Goal: Task Accomplishment & Management: Use online tool/utility

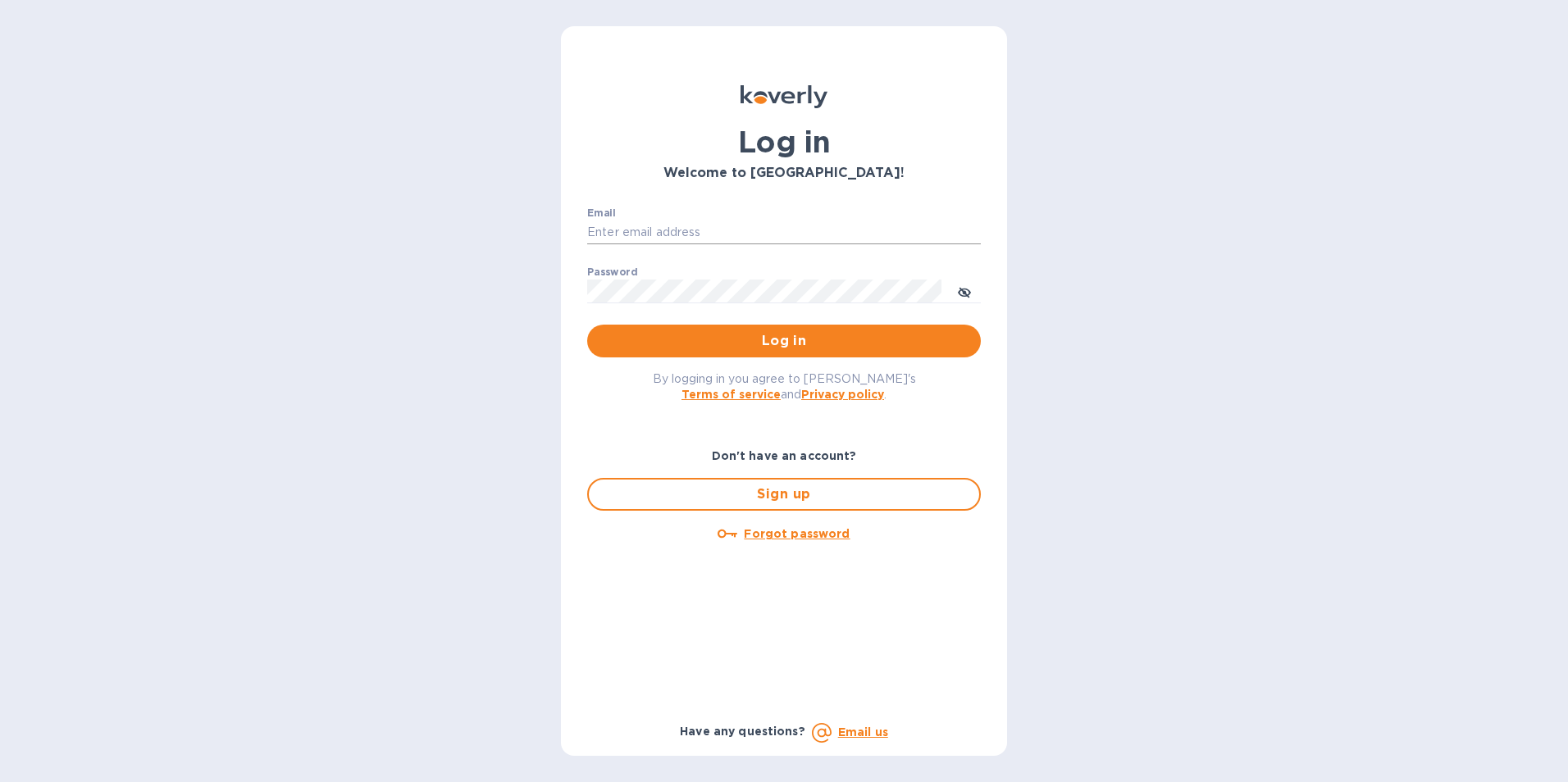
click at [623, 228] on input "Email" at bounding box center [784, 233] width 394 height 25
type input "[PERSON_NAME][EMAIL_ADDRESS][DOMAIN_NAME]"
click at [588, 325] on button "Log in" at bounding box center [784, 341] width 394 height 32
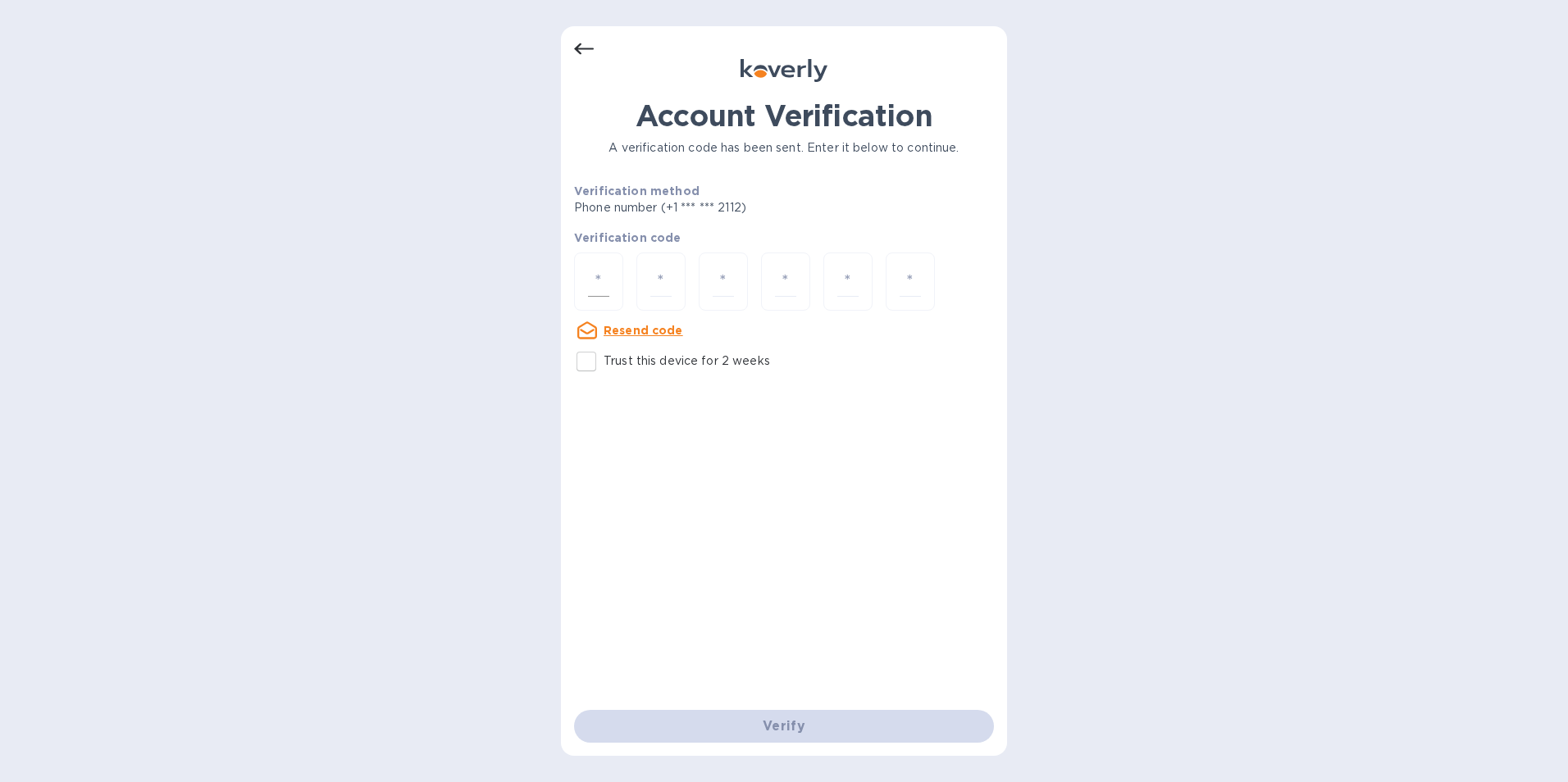
click at [618, 273] on div at bounding box center [598, 281] width 49 height 58
click at [584, 355] on input "Trust this device for 2 weeks" at bounding box center [586, 362] width 34 height 34
checkbox input "true"
click at [590, 275] on input "number" at bounding box center [599, 281] width 22 height 30
type input "1"
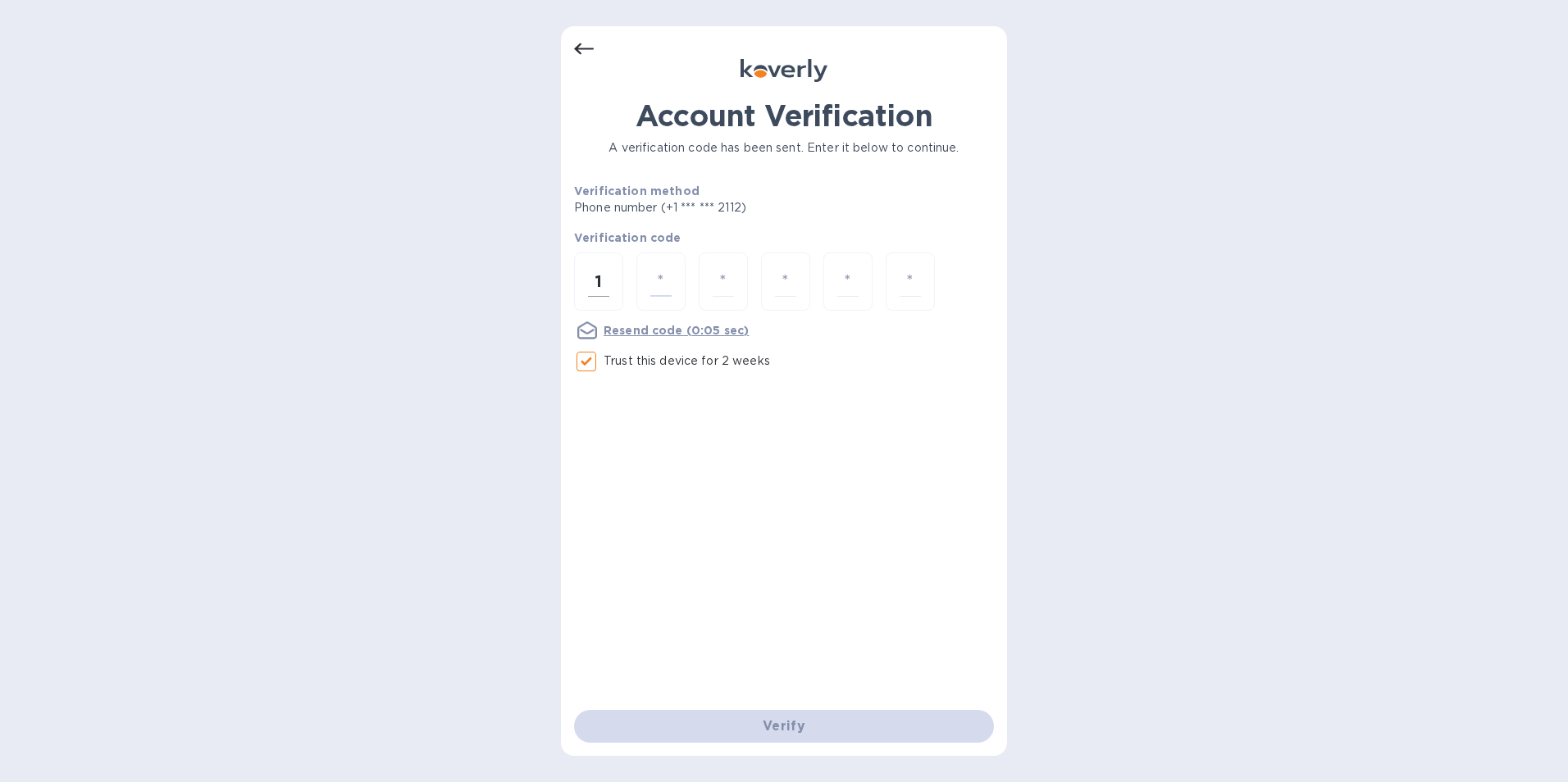
type input "7"
type input "2"
type input "4"
type input "3"
type input "7"
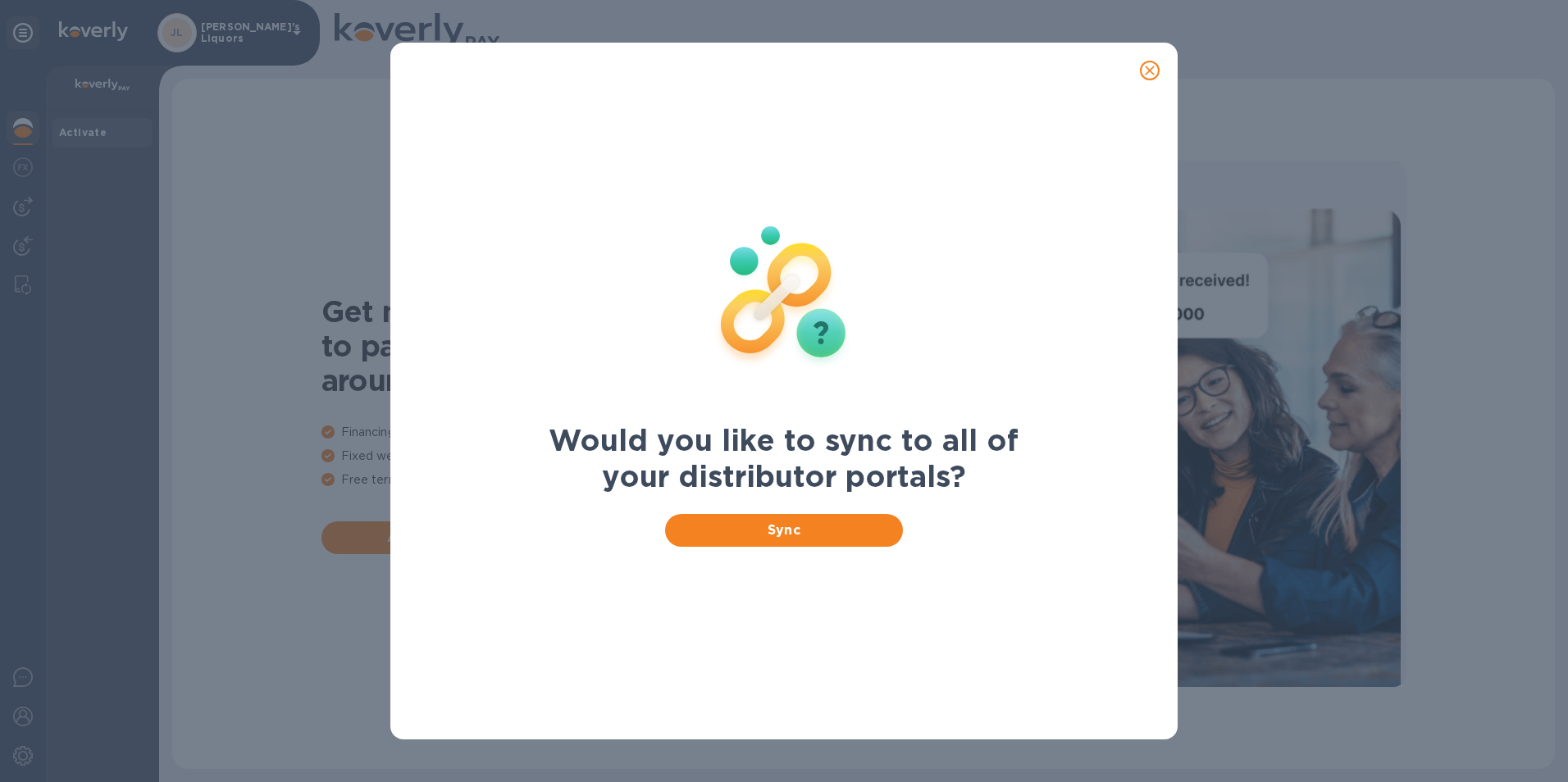
click at [1145, 68] on icon "close" at bounding box center [1149, 70] width 17 height 17
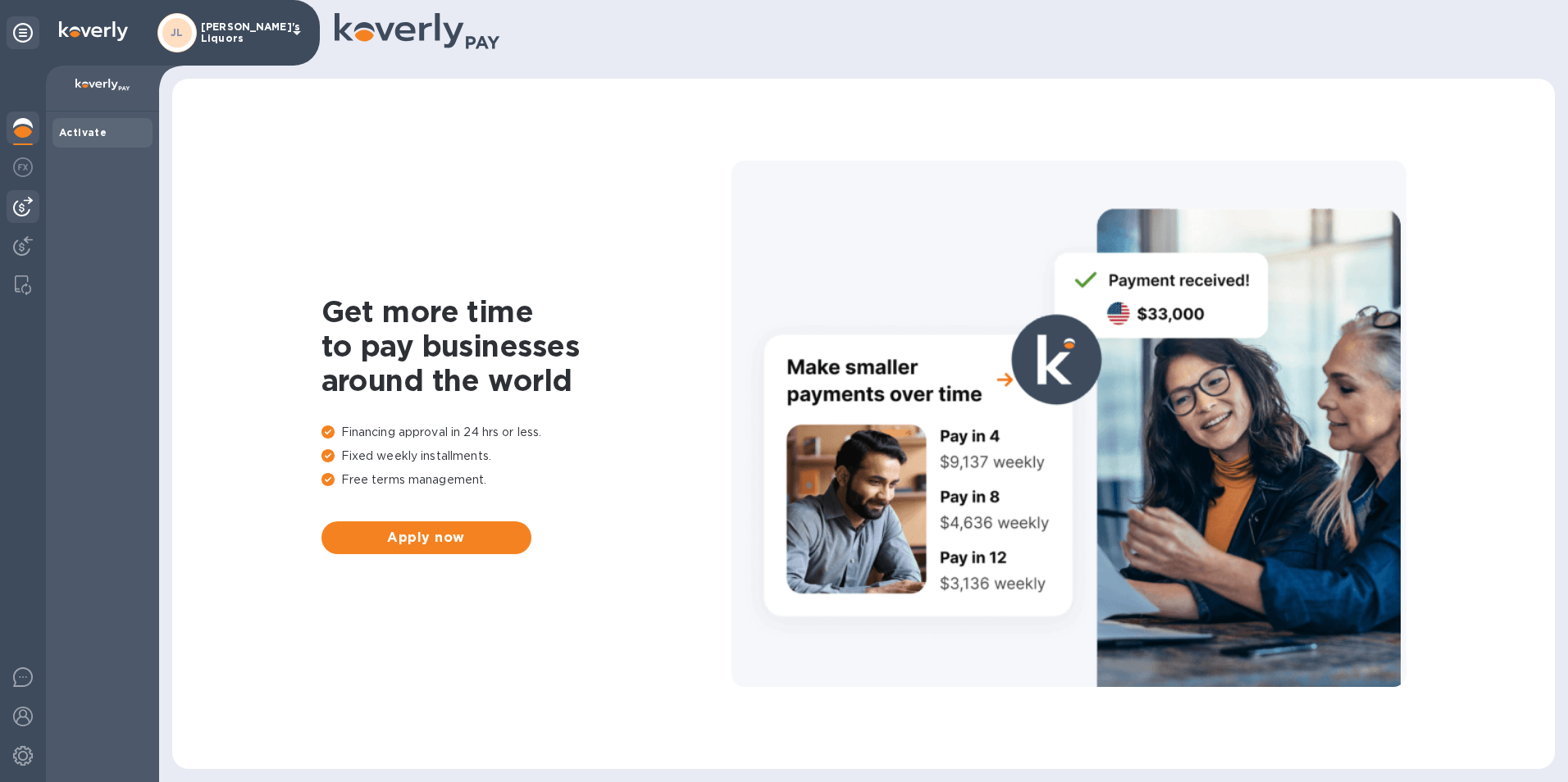
click at [37, 213] on div at bounding box center [23, 206] width 32 height 32
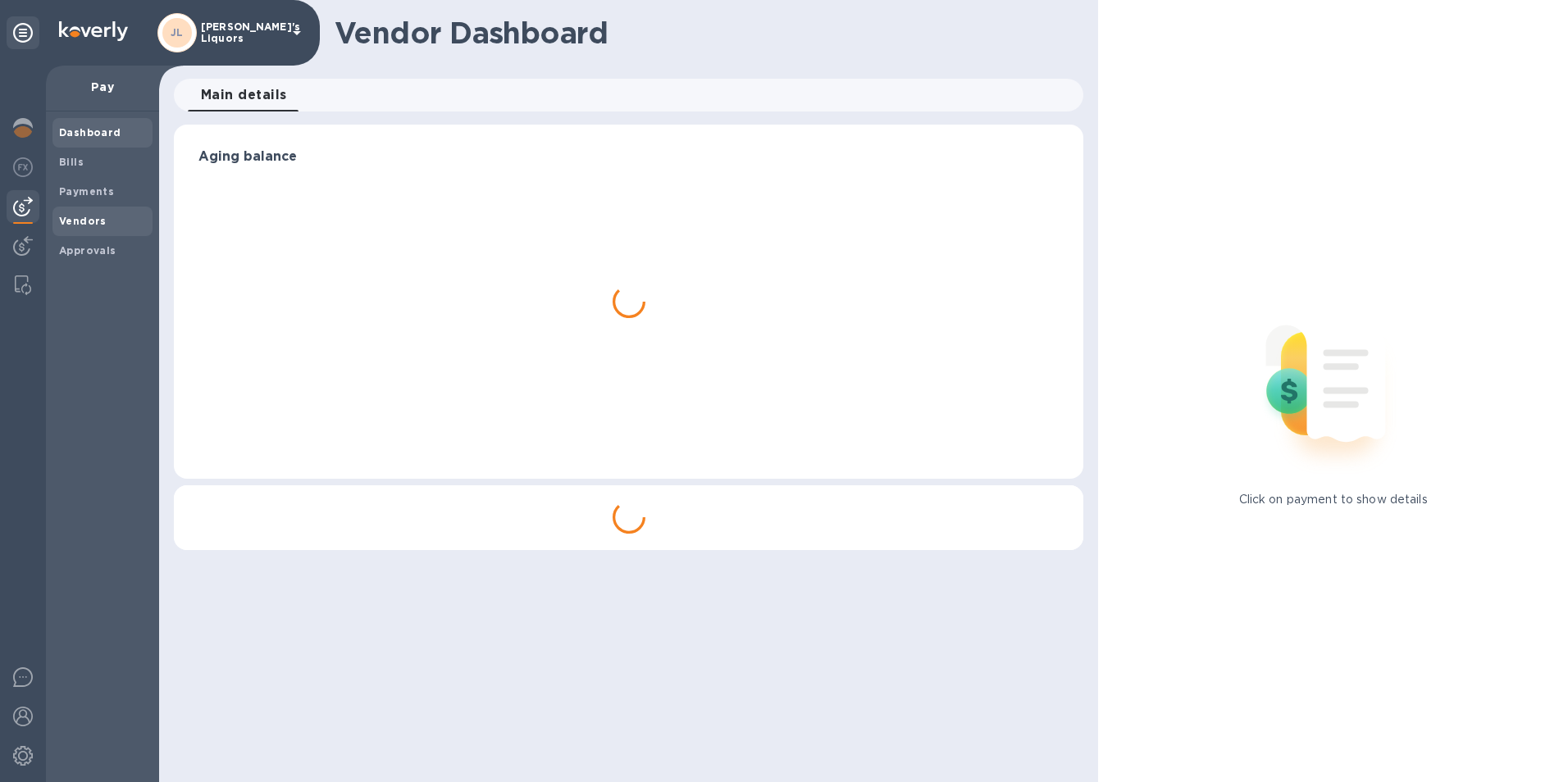
click at [98, 216] on b "Vendors" at bounding box center [83, 221] width 47 height 13
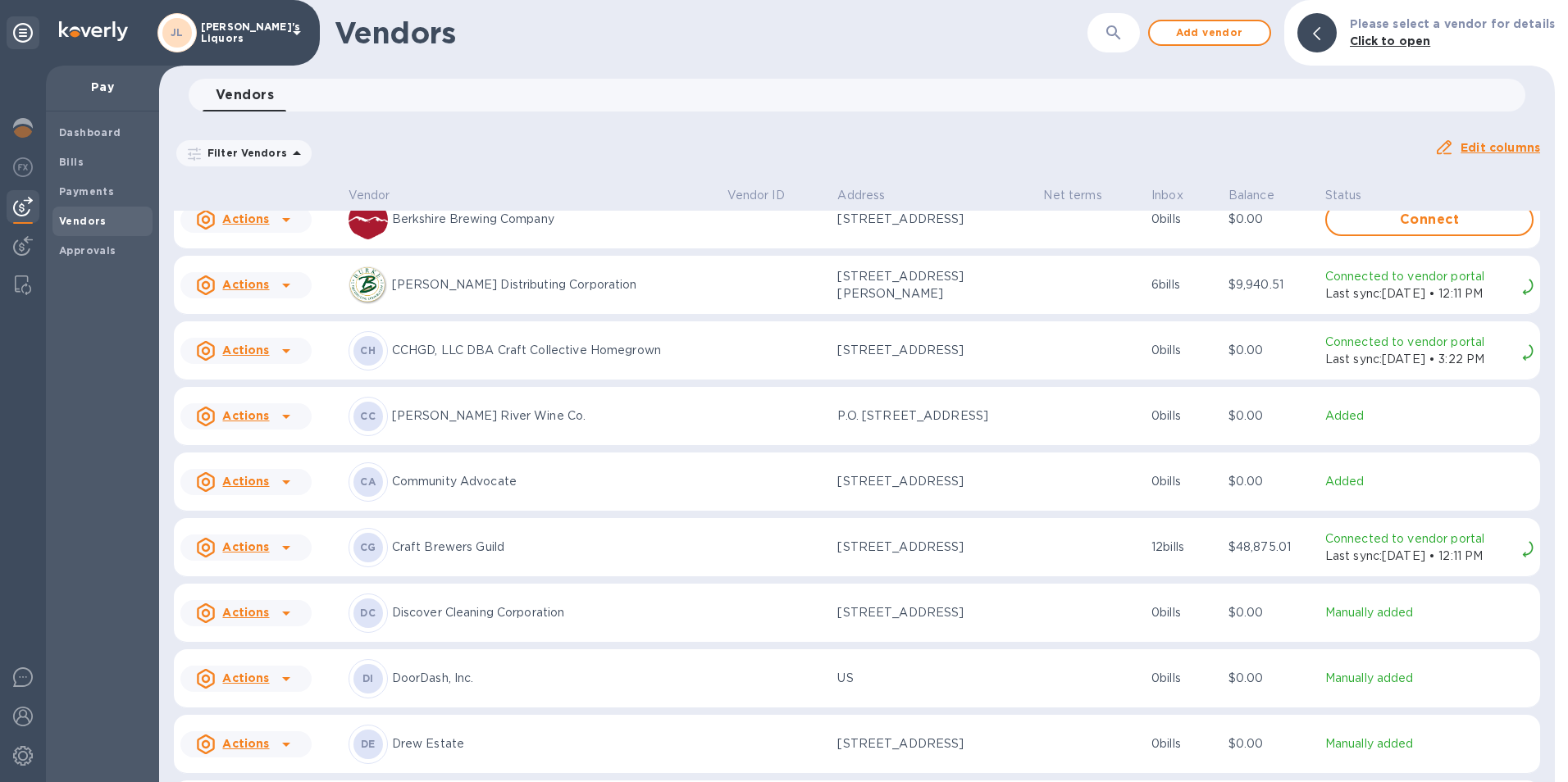
scroll to position [574, 0]
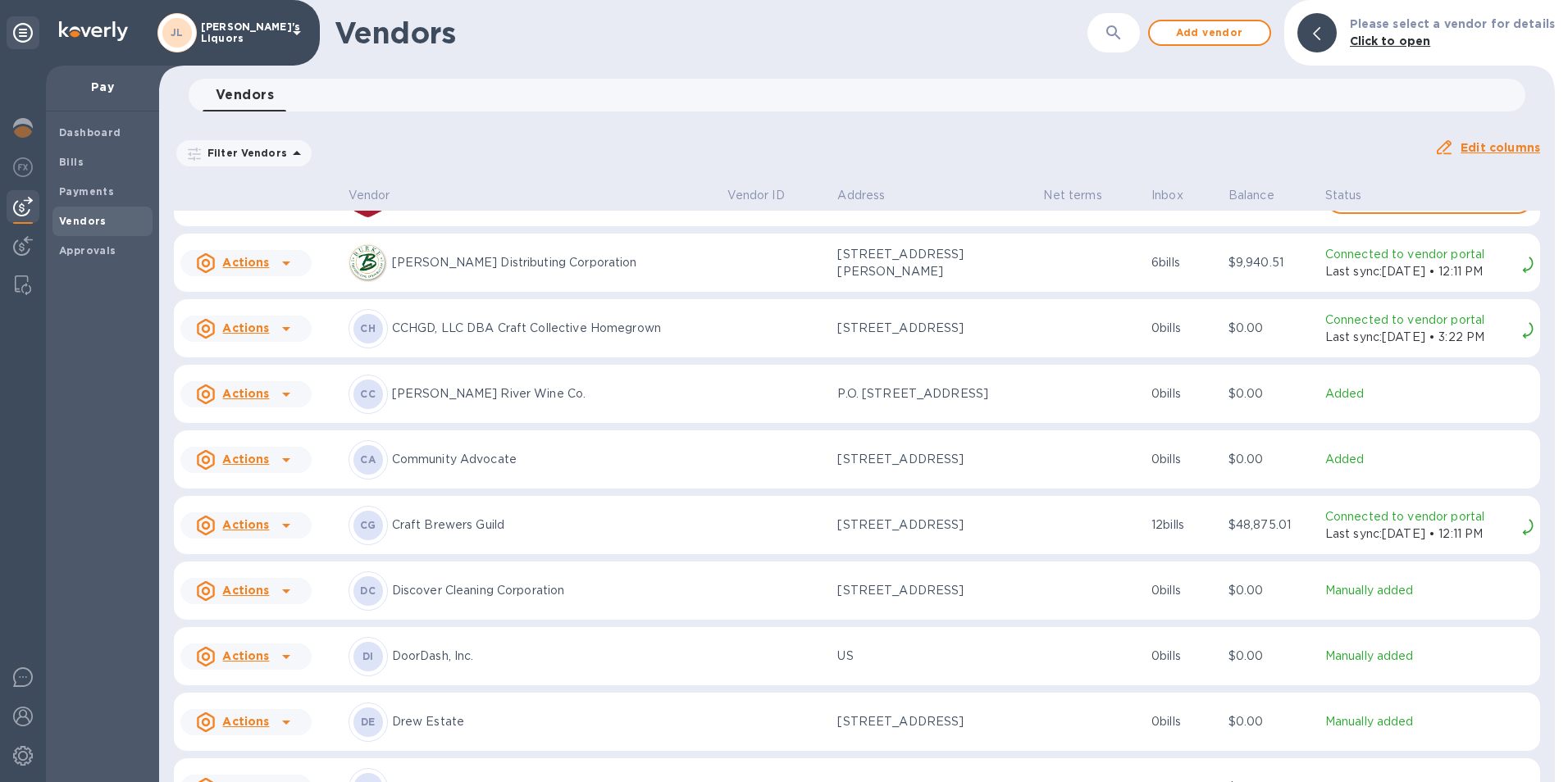
click at [287, 402] on icon at bounding box center [286, 395] width 20 height 20
click at [290, 464] on b "Add new bill" at bounding box center [264, 467] width 77 height 13
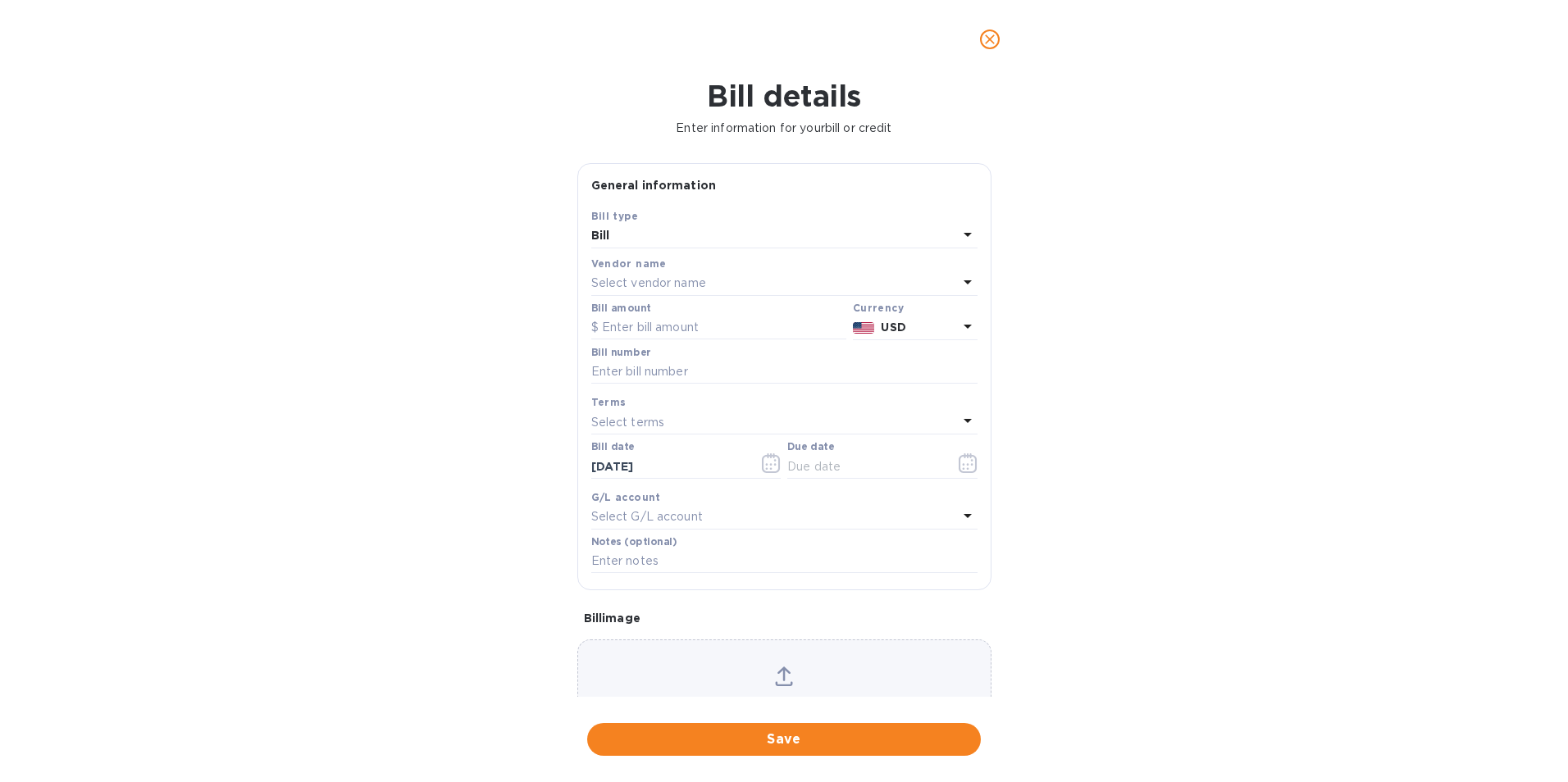
type input "[DATE]"
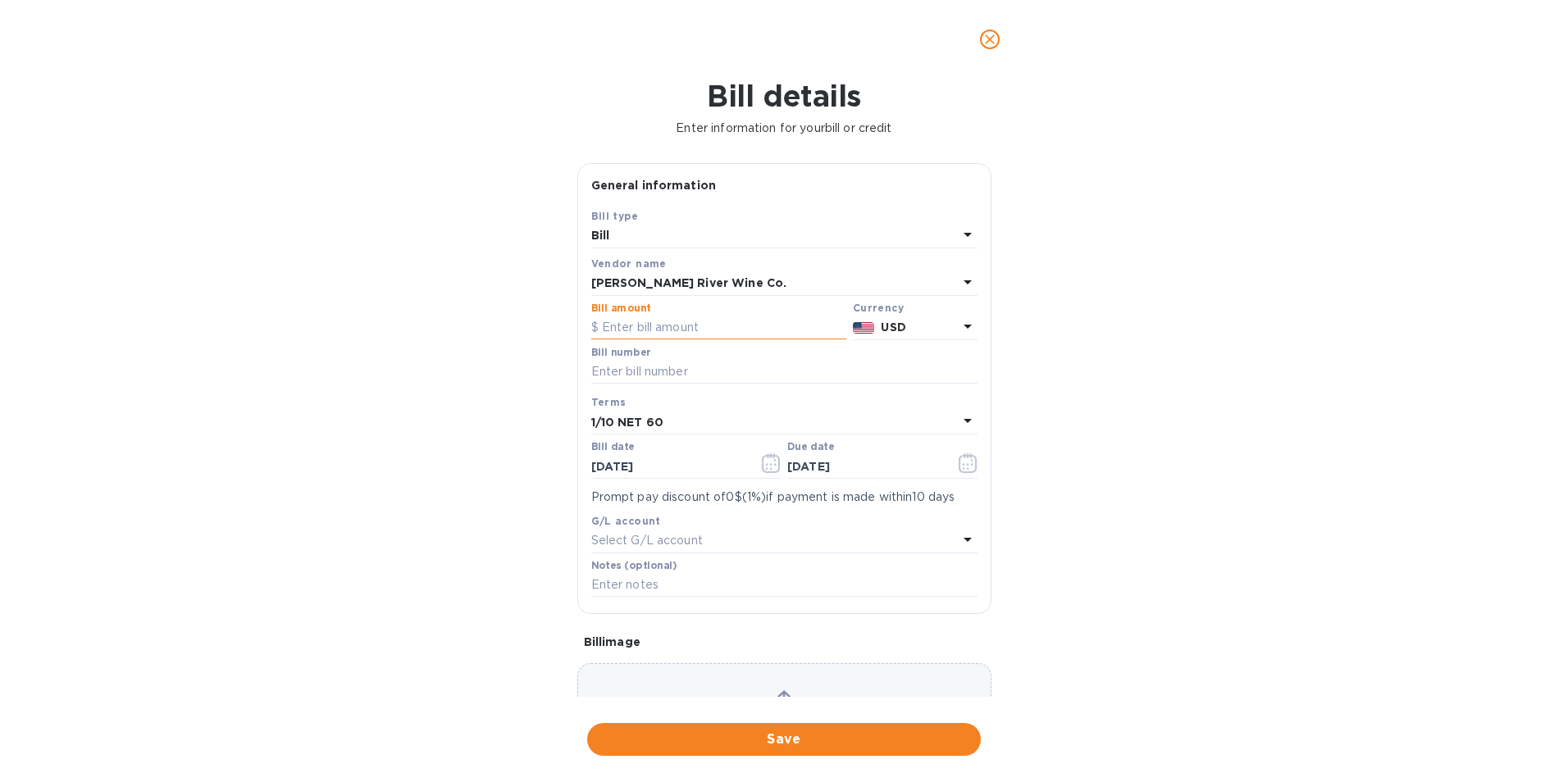
click at [717, 330] on input "text" at bounding box center [719, 327] width 255 height 25
type input "1,256.00"
click at [736, 382] on input "text" at bounding box center [784, 371] width 386 height 25
type input "87703"
click at [770, 465] on icon "button" at bounding box center [771, 465] width 3 height 3
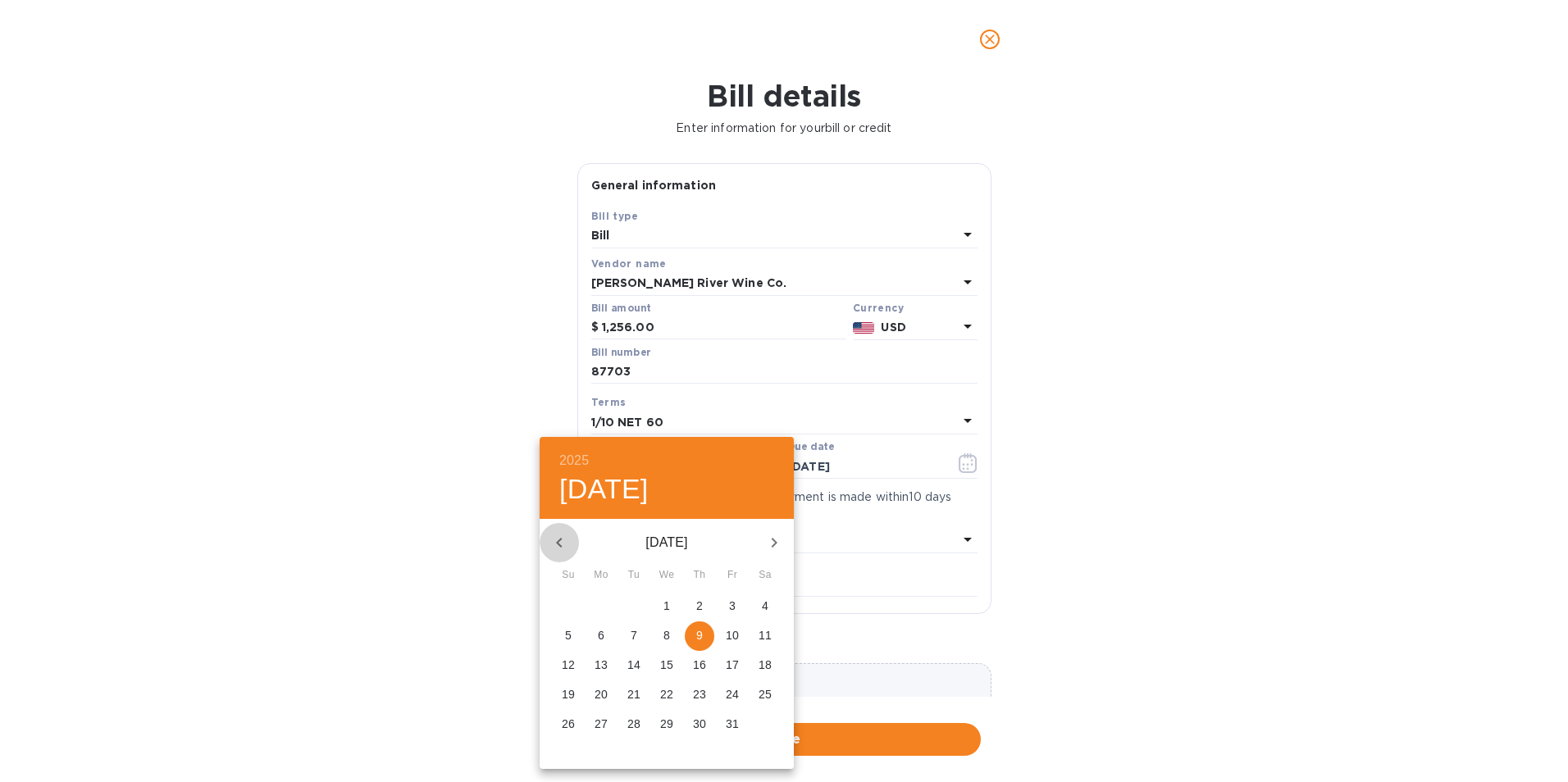
click at [557, 541] on icon "button" at bounding box center [559, 543] width 20 height 20
click at [558, 541] on icon "button" at bounding box center [559, 543] width 20 height 20
click at [658, 663] on span "13" at bounding box center [667, 665] width 29 height 17
type input "[DATE]"
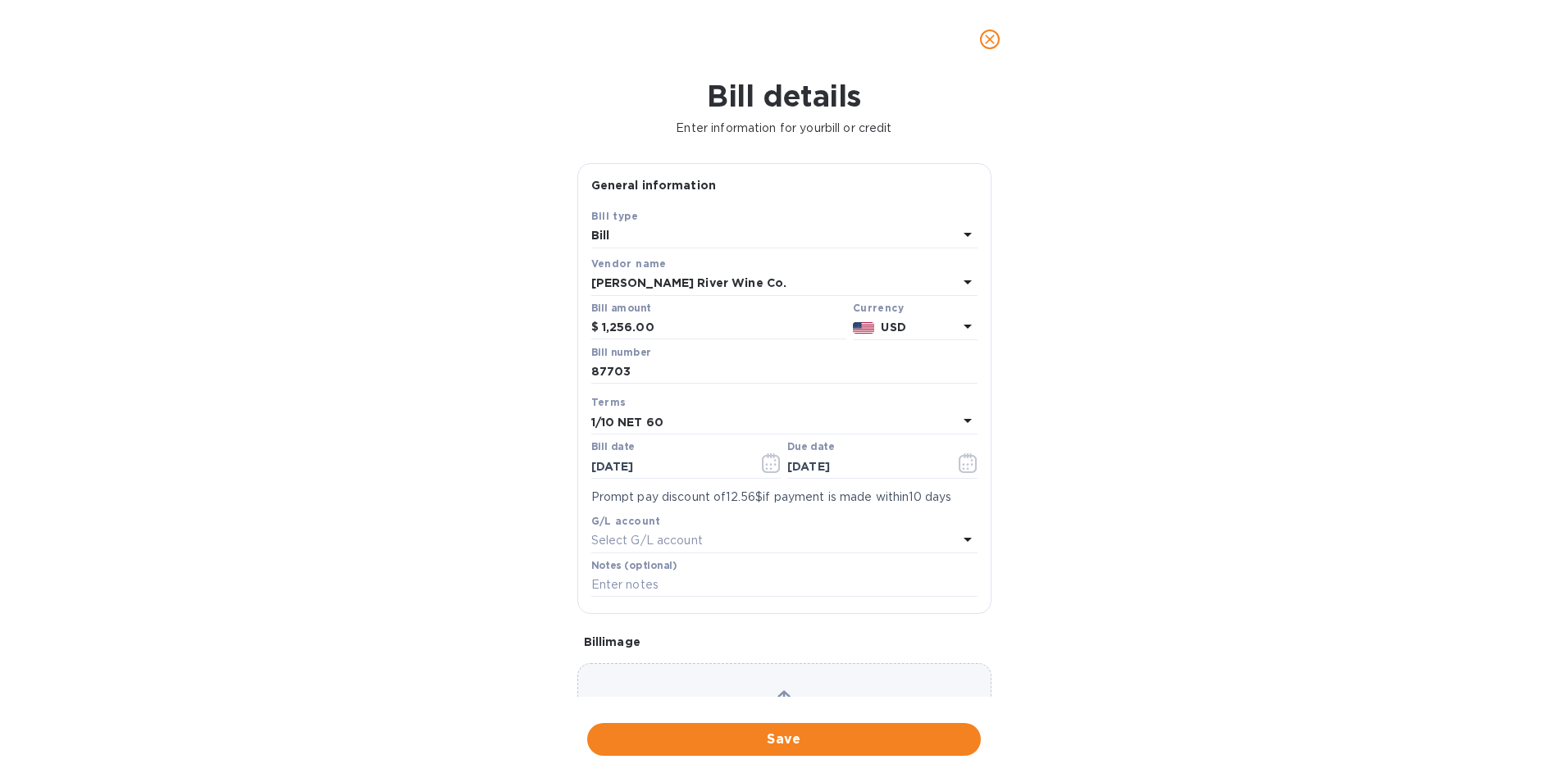
click at [624, 416] on b "1/10 NET 60" at bounding box center [627, 421] width 72 height 13
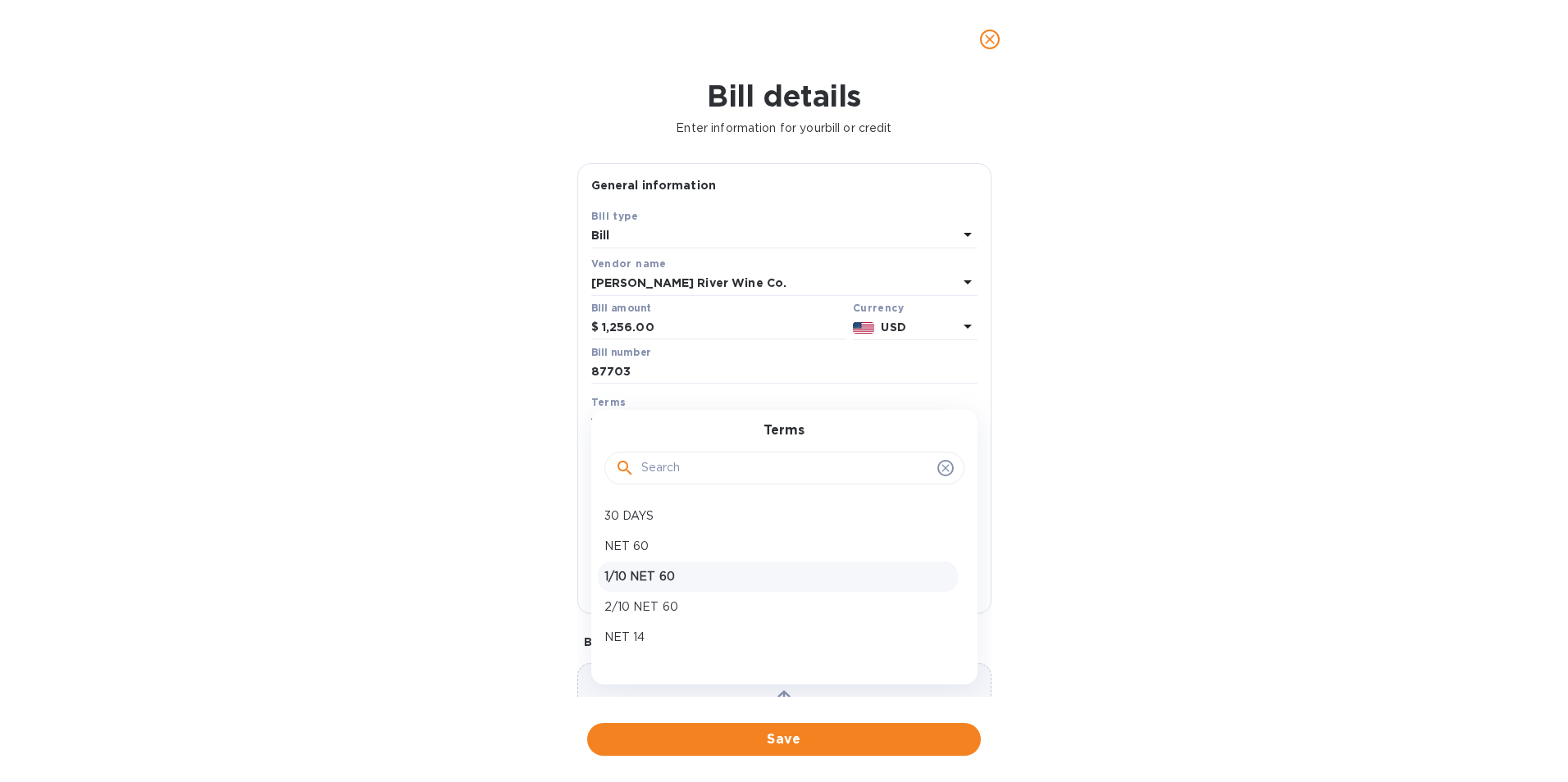
click at [637, 569] on p "1/10 NET 60" at bounding box center [777, 578] width 347 height 18
type input "[DATE]"
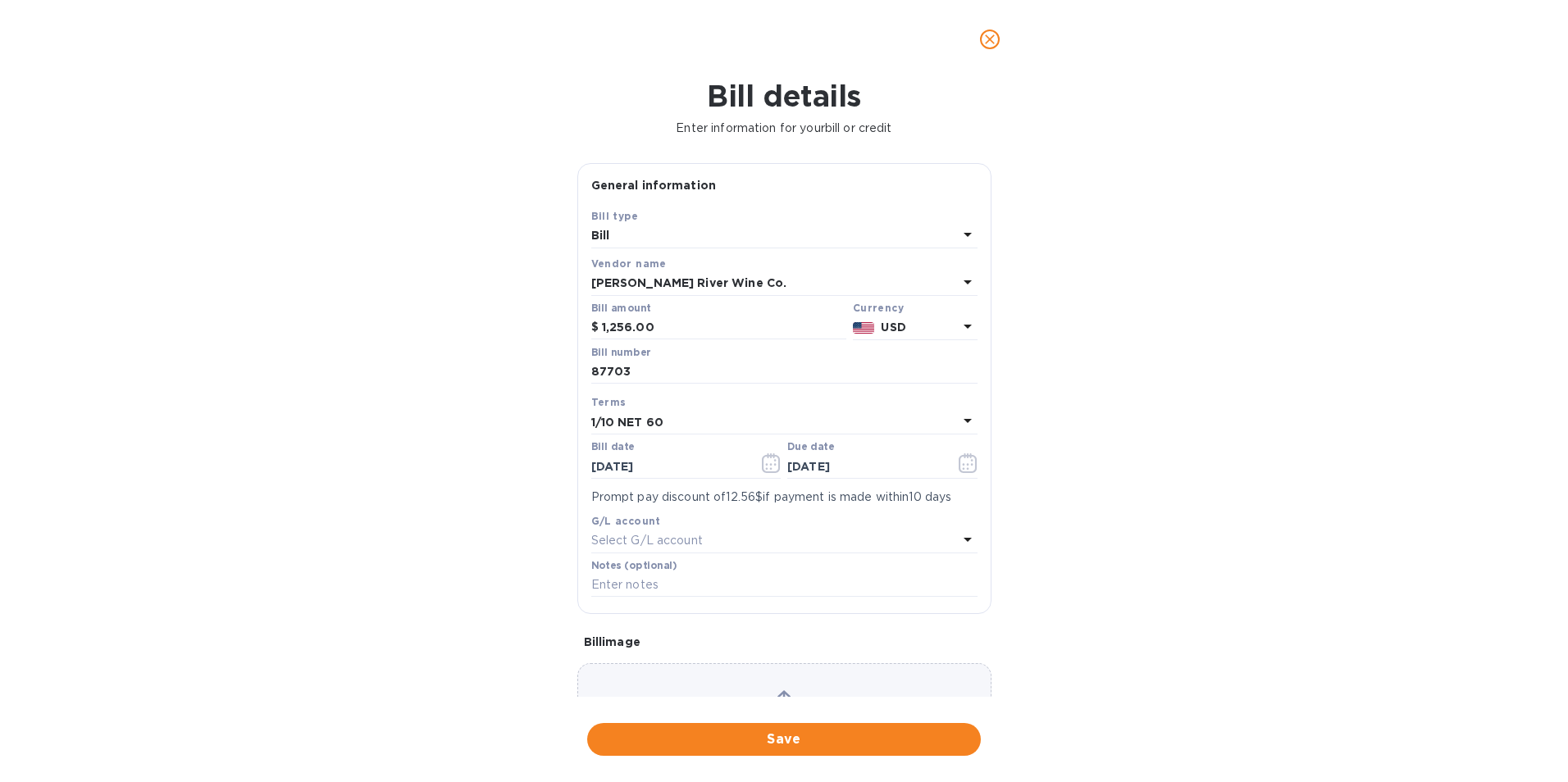
click at [723, 734] on span "Save" at bounding box center [784, 740] width 367 height 20
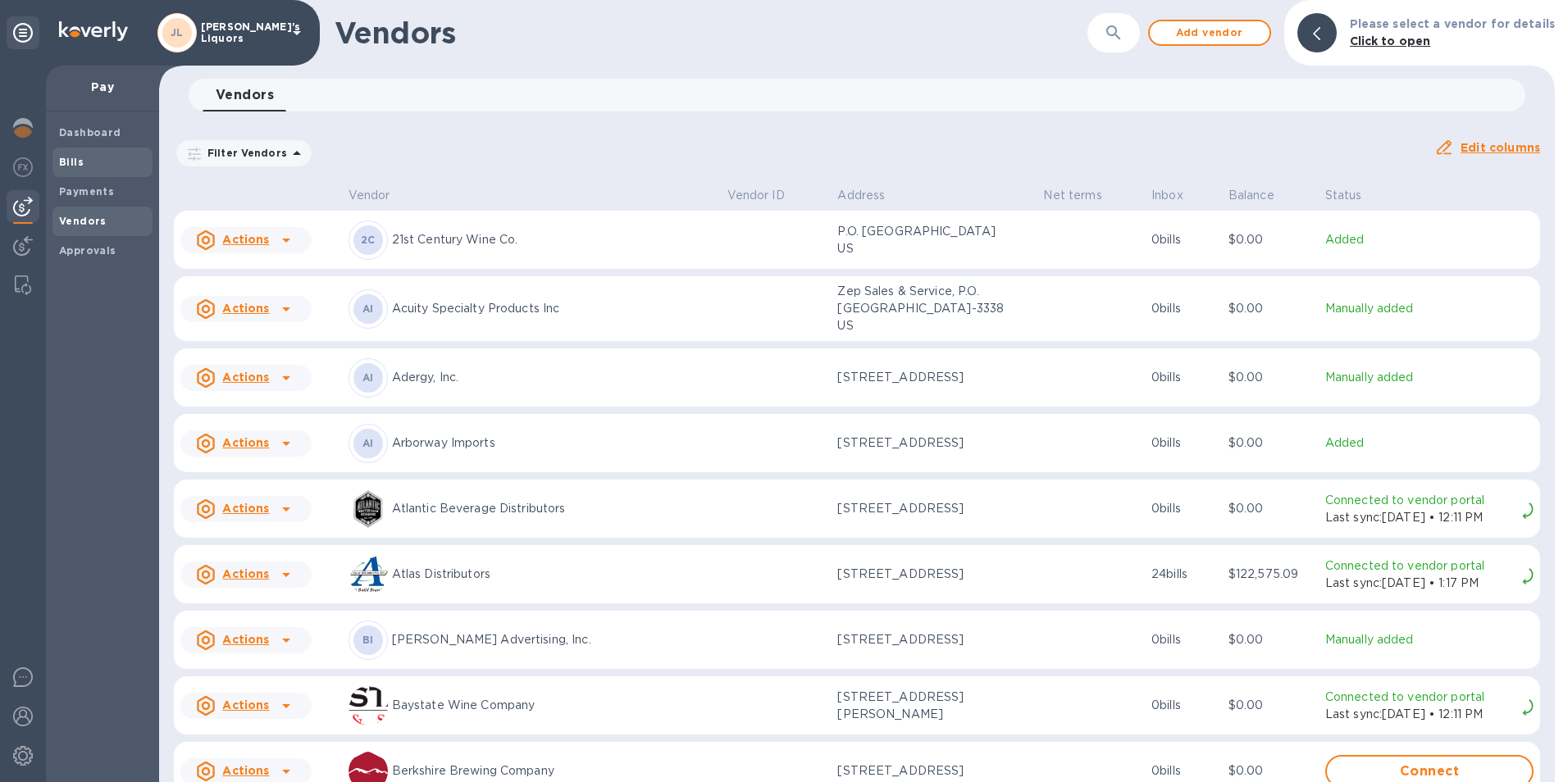
click at [82, 163] on span "Bills" at bounding box center [102, 162] width 86 height 17
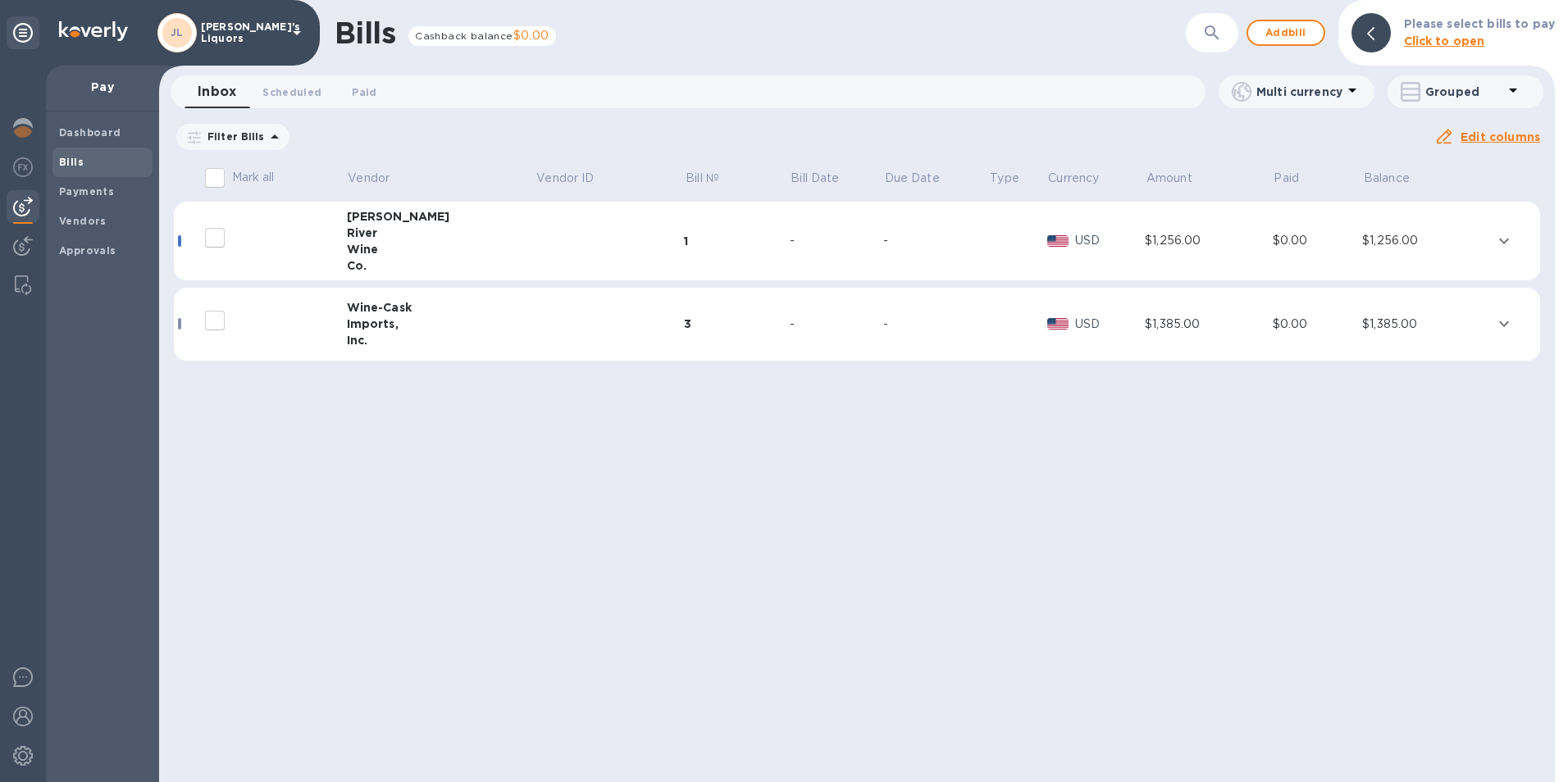
click at [364, 234] on div "River" at bounding box center [441, 233] width 189 height 17
click at [359, 218] on div "[PERSON_NAME]" at bounding box center [441, 216] width 189 height 17
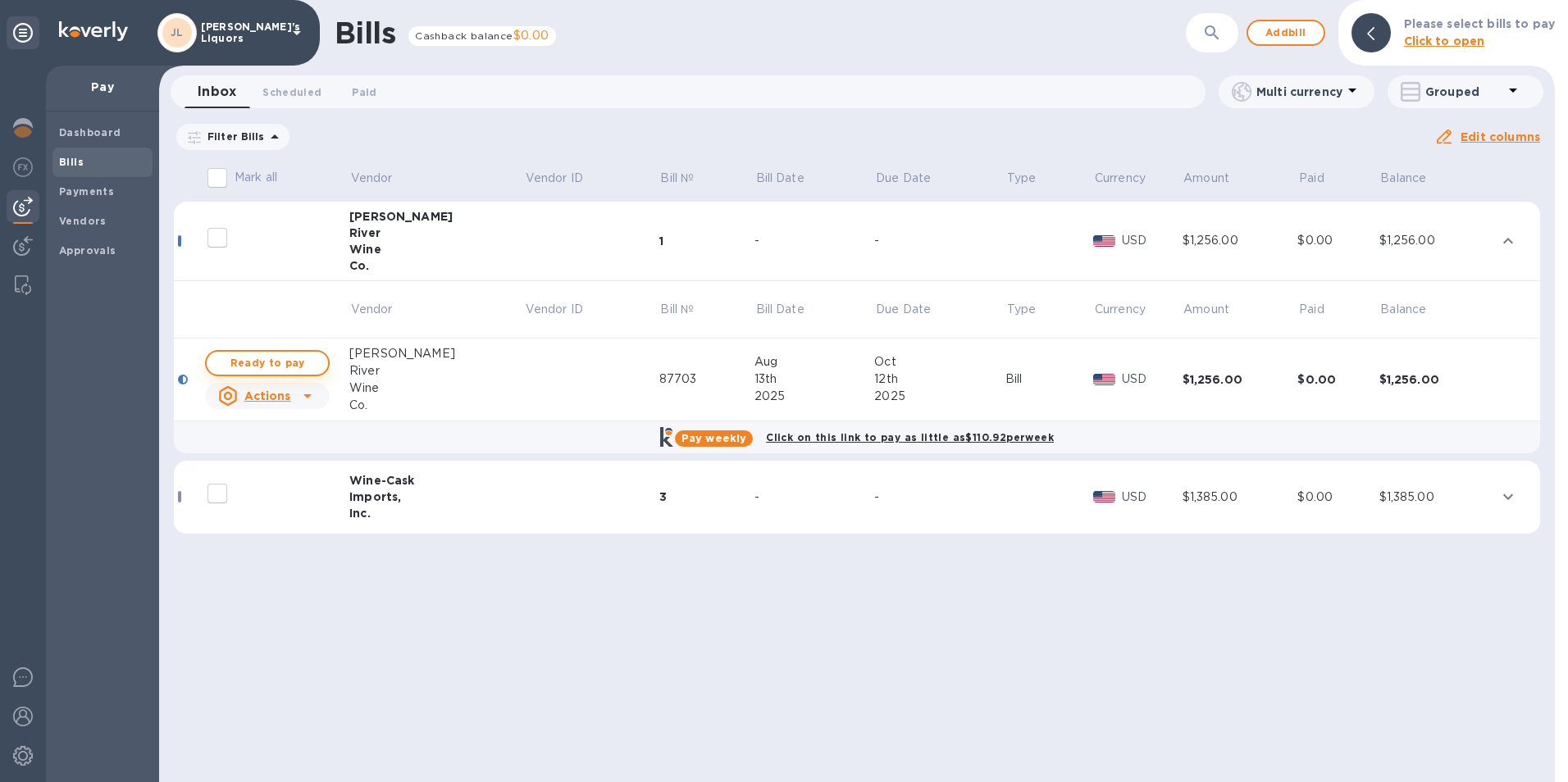
click at [298, 357] on span "Ready to pay" at bounding box center [267, 363] width 95 height 20
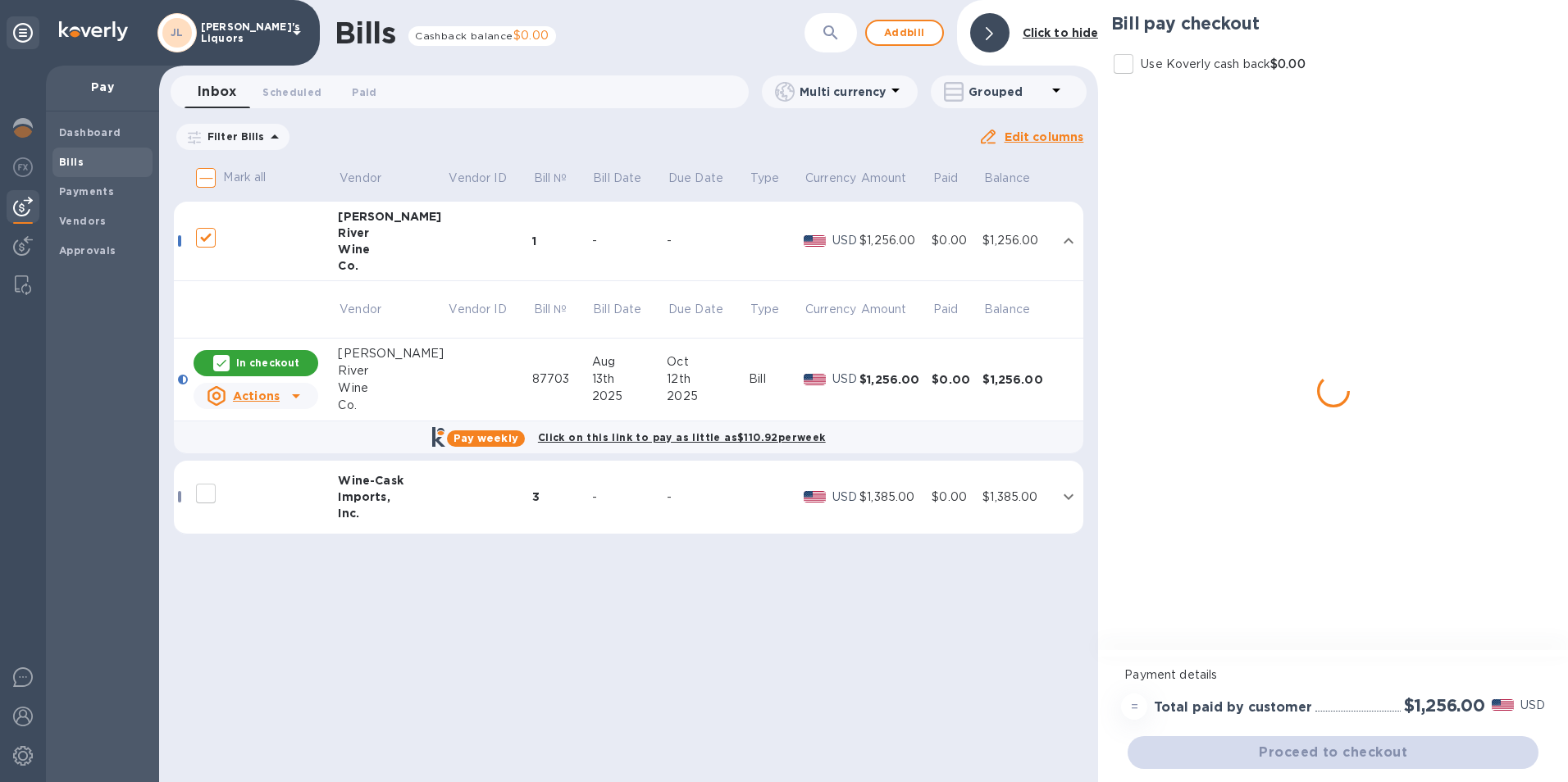
checkbox input "true"
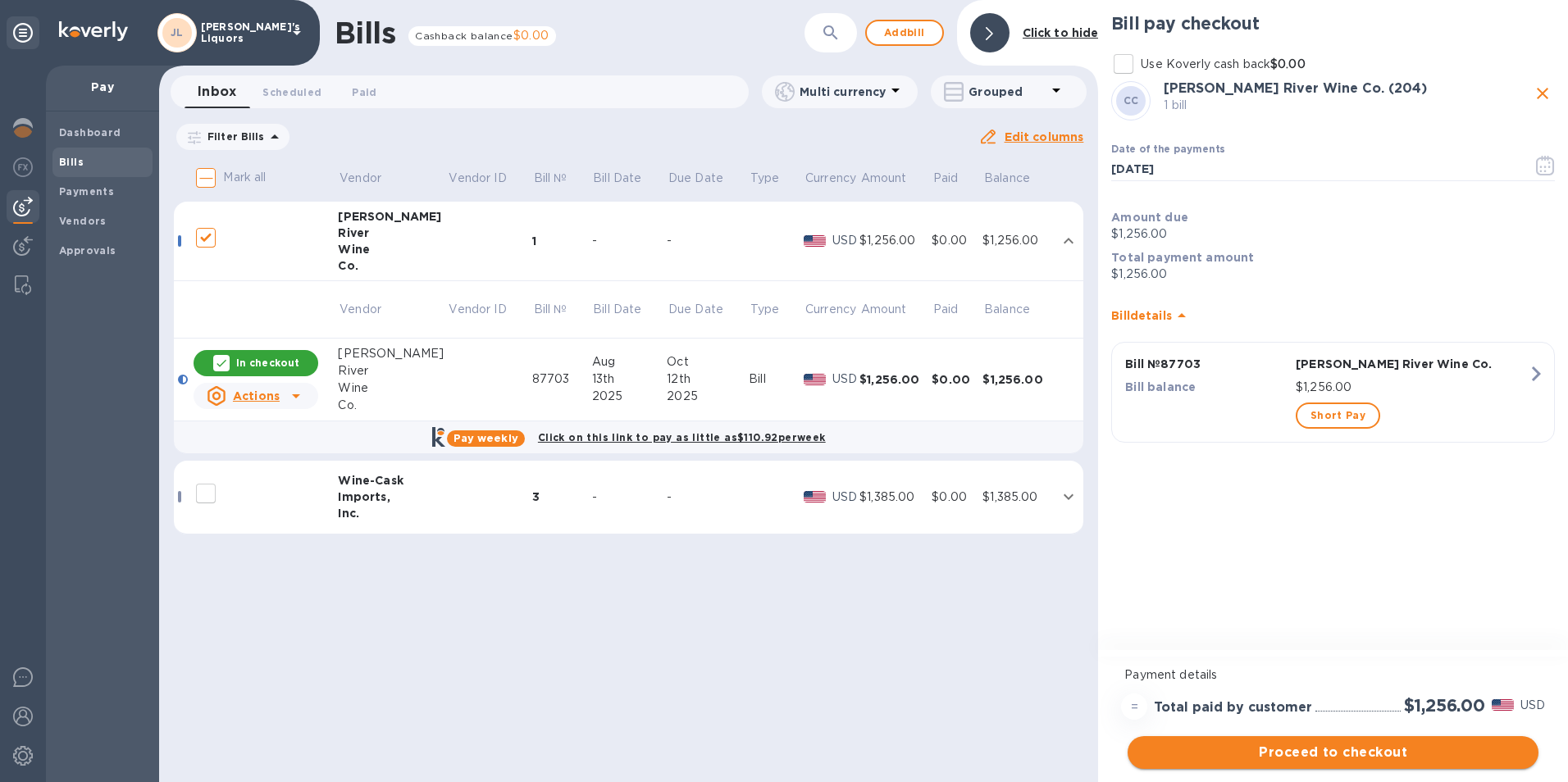
click at [1318, 754] on span "Proceed to checkout" at bounding box center [1333, 753] width 385 height 20
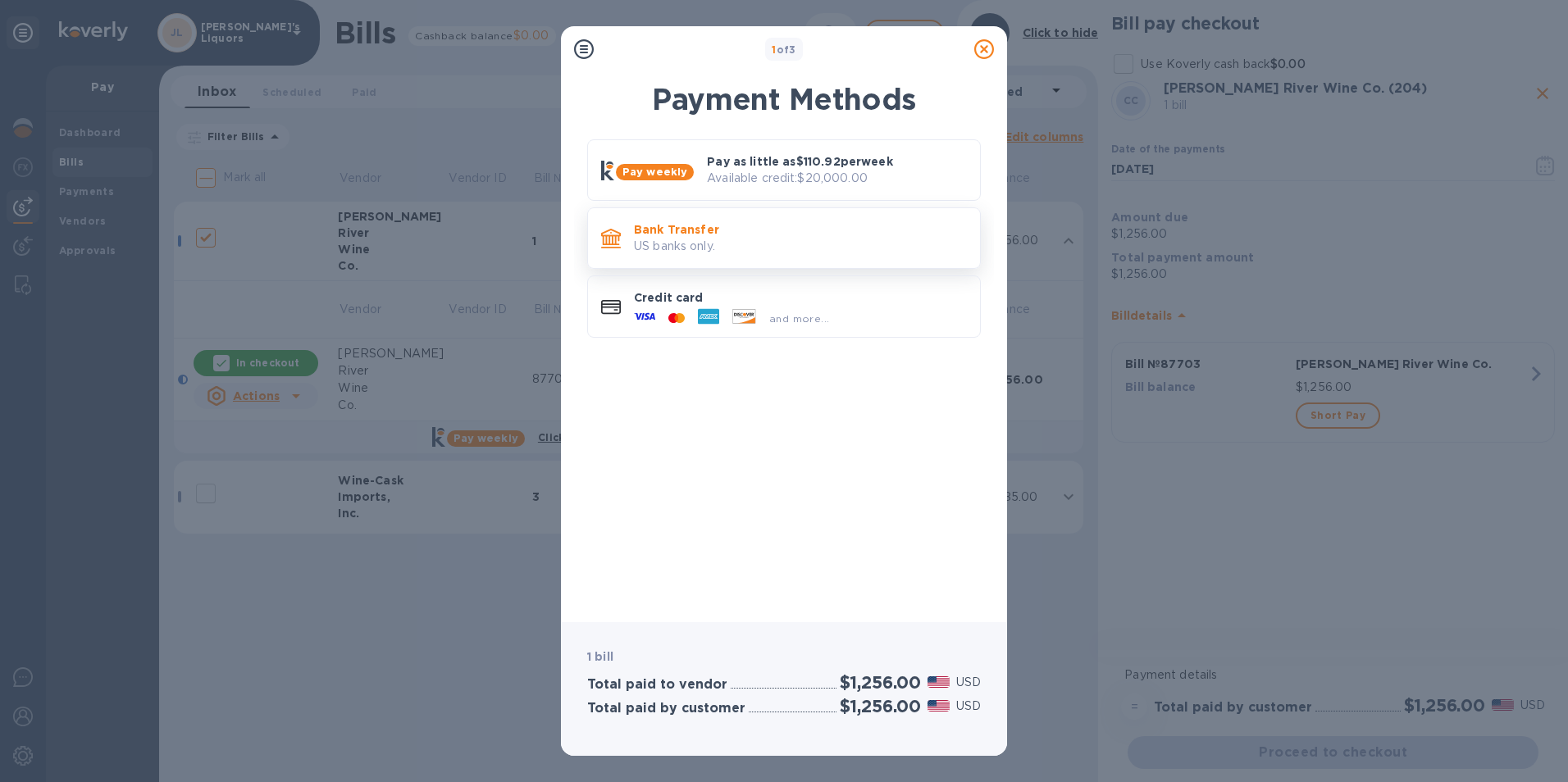
click at [667, 233] on p "Bank Transfer" at bounding box center [800, 229] width 333 height 17
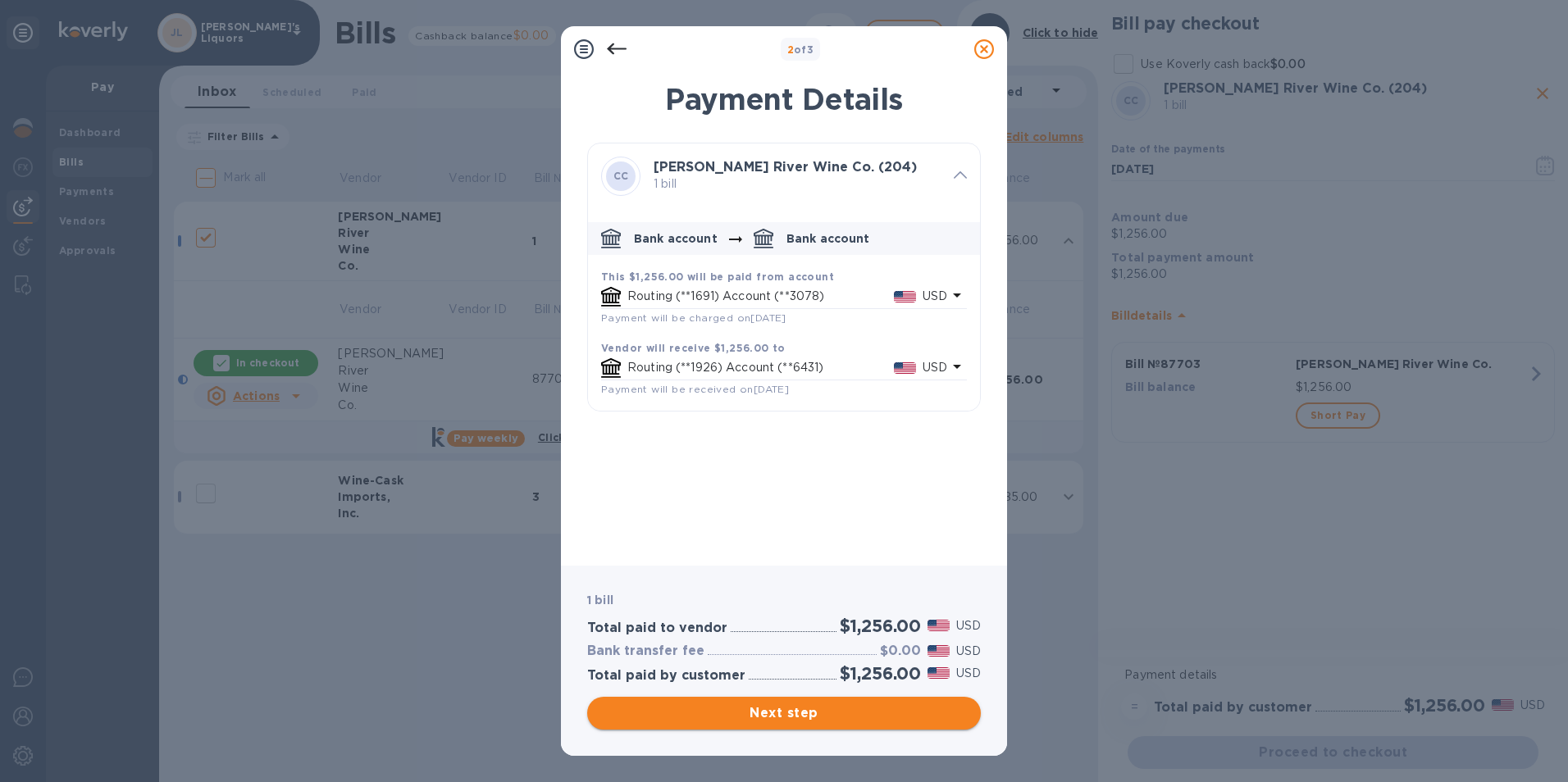
click at [858, 707] on span "Next step" at bounding box center [784, 713] width 367 height 20
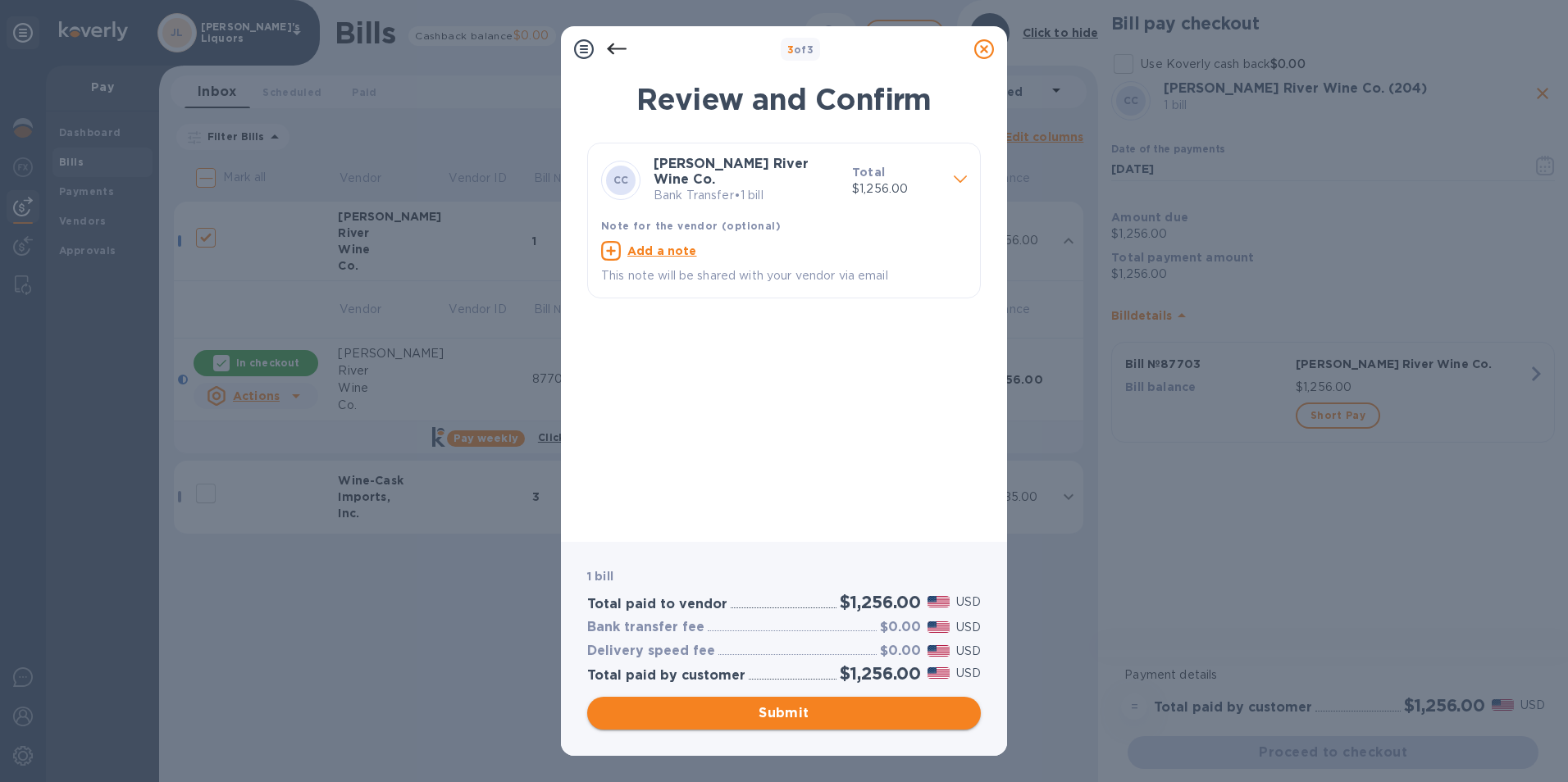
click at [865, 708] on span "Submit" at bounding box center [784, 713] width 367 height 20
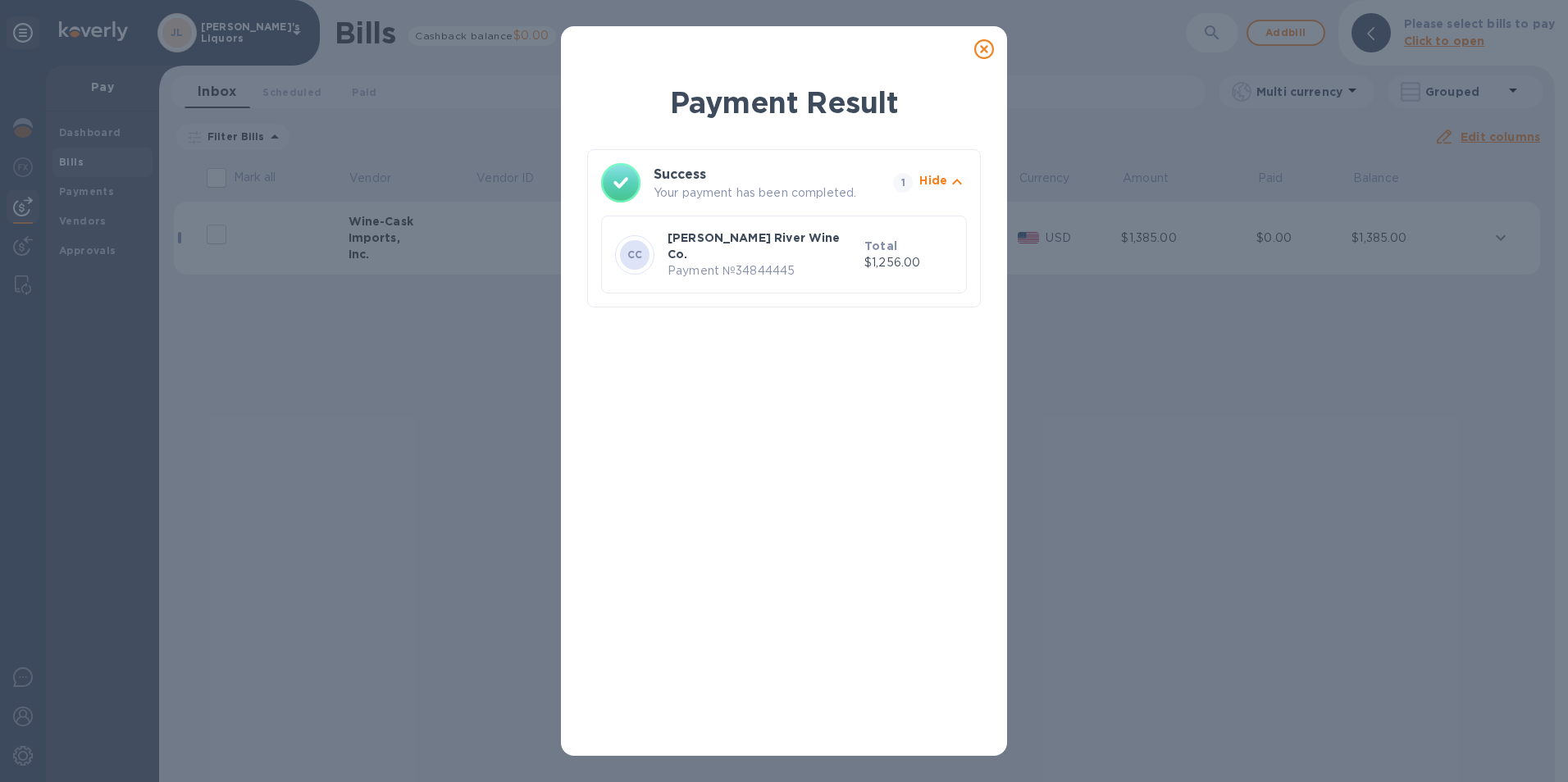
click at [986, 52] on icon at bounding box center [984, 49] width 20 height 20
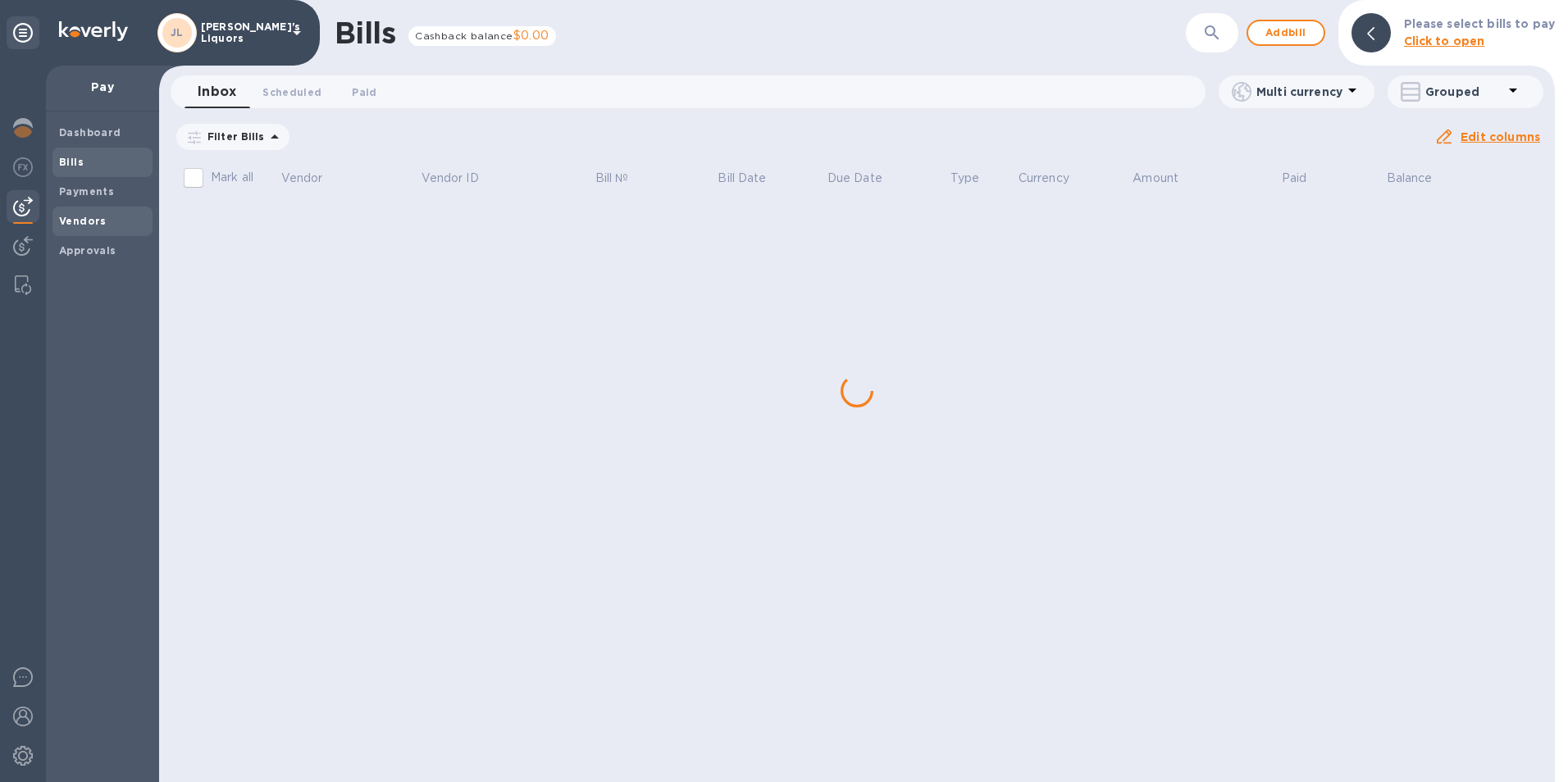
click at [85, 221] on b "Vendors" at bounding box center [83, 221] width 47 height 13
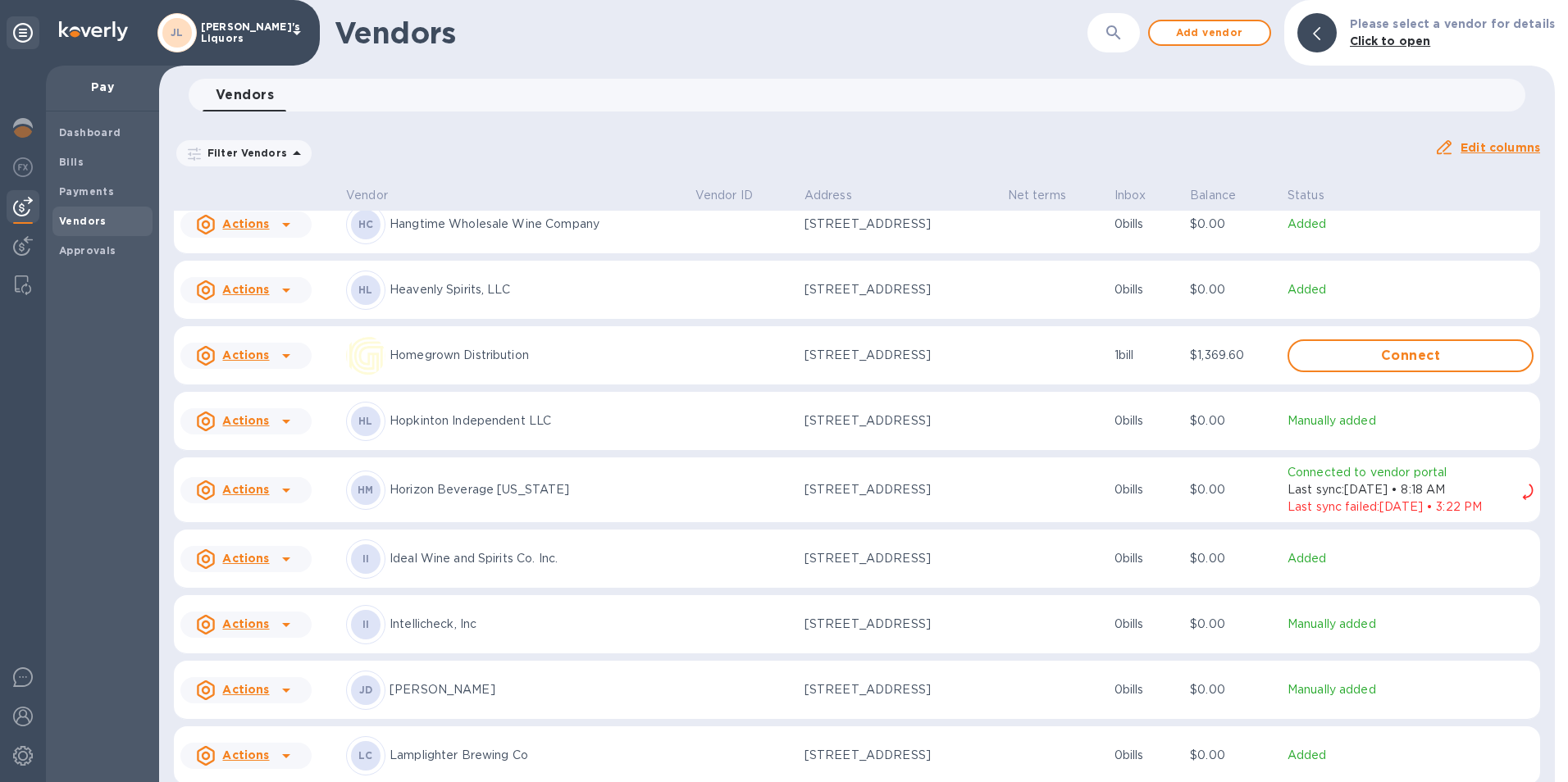
scroll to position [1693, 0]
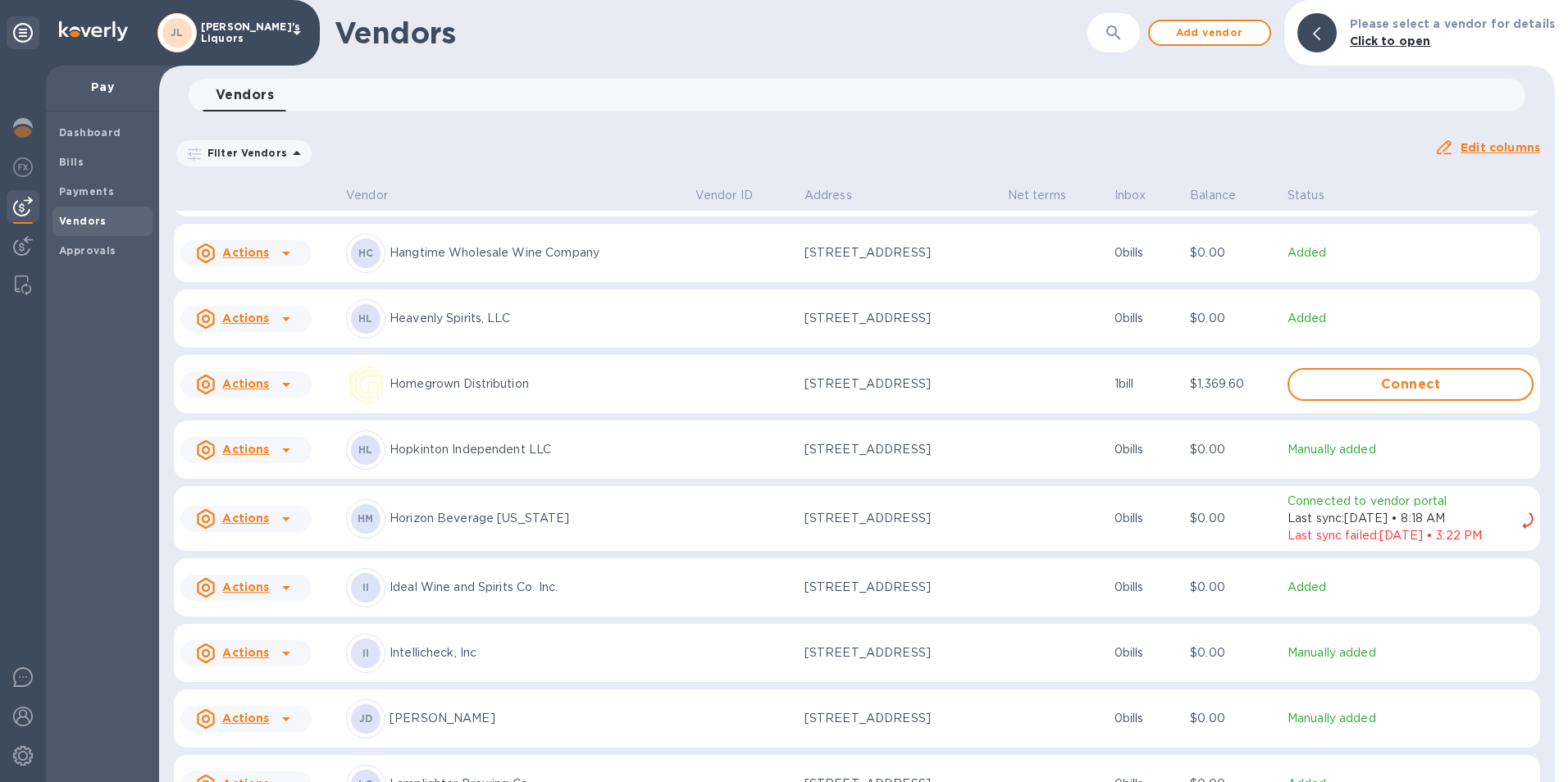
click at [286, 255] on icon at bounding box center [286, 253] width 20 height 20
click at [284, 334] on p "Add new bill" at bounding box center [264, 327] width 77 height 18
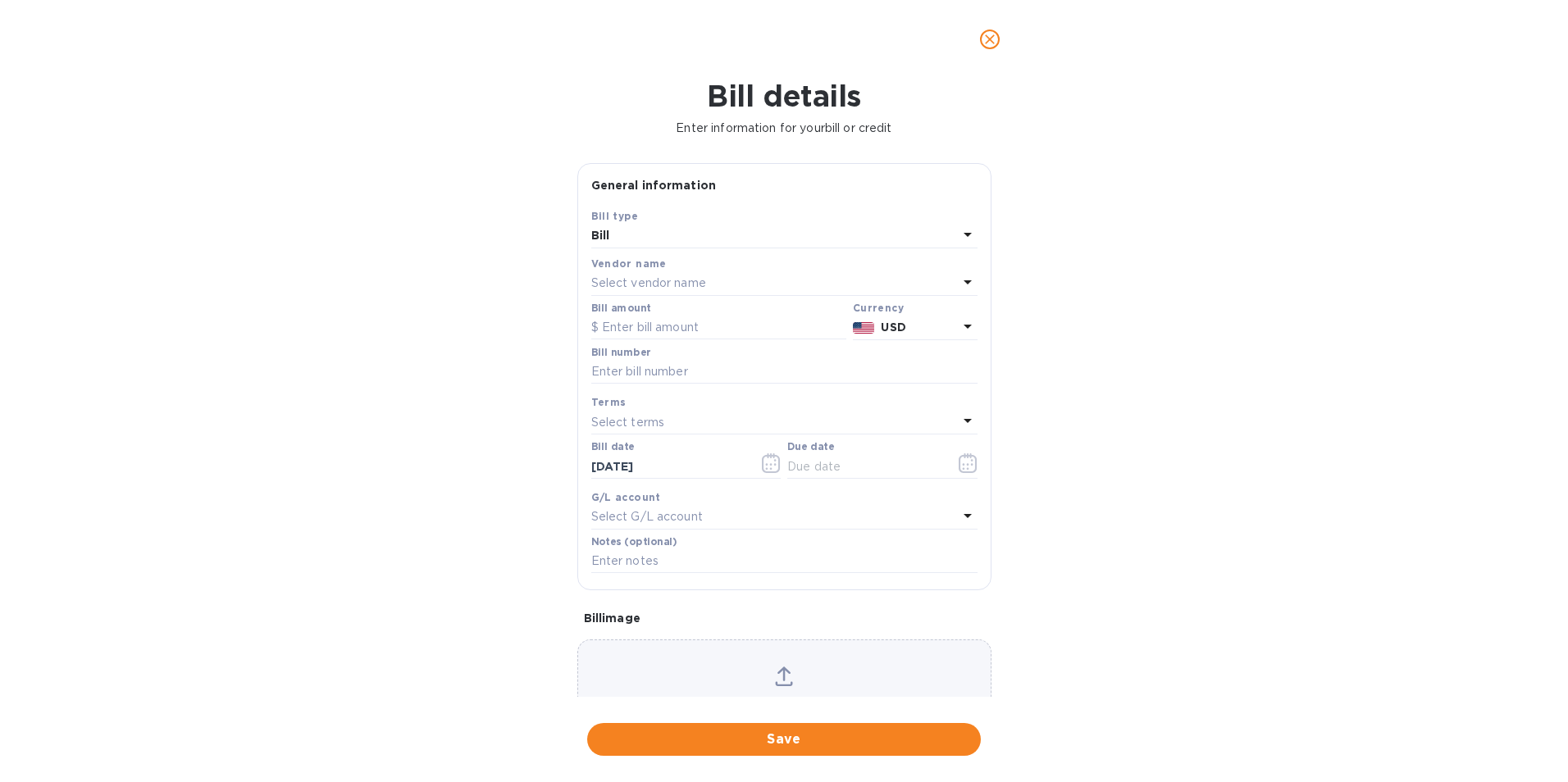
type input "[DATE]"
click at [687, 329] on input "text" at bounding box center [719, 327] width 255 height 25
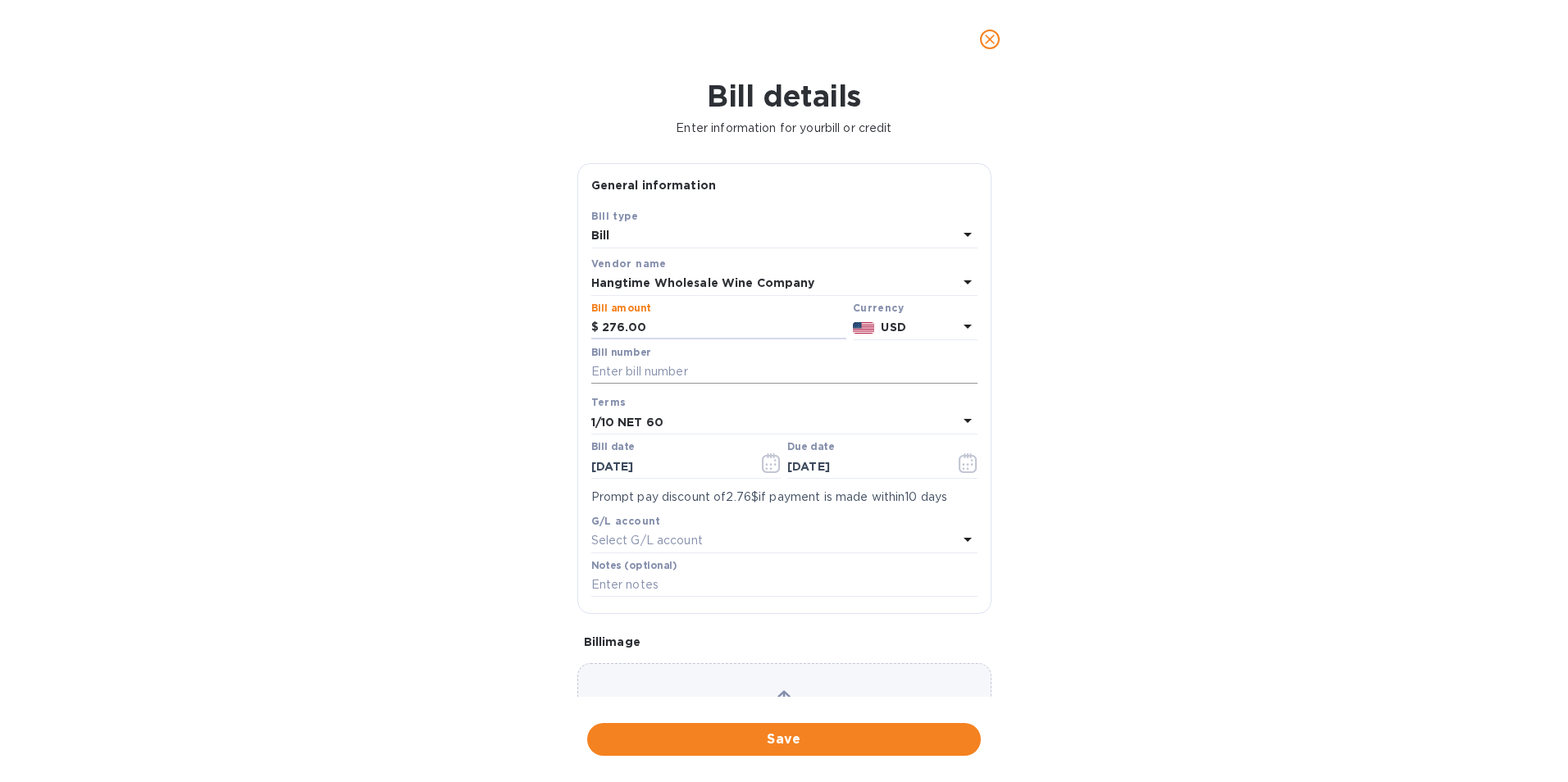
type input "276.00"
click at [683, 365] on input "text" at bounding box center [784, 371] width 386 height 25
type input "HWC-15063"
click at [762, 467] on icon "button" at bounding box center [771, 464] width 19 height 20
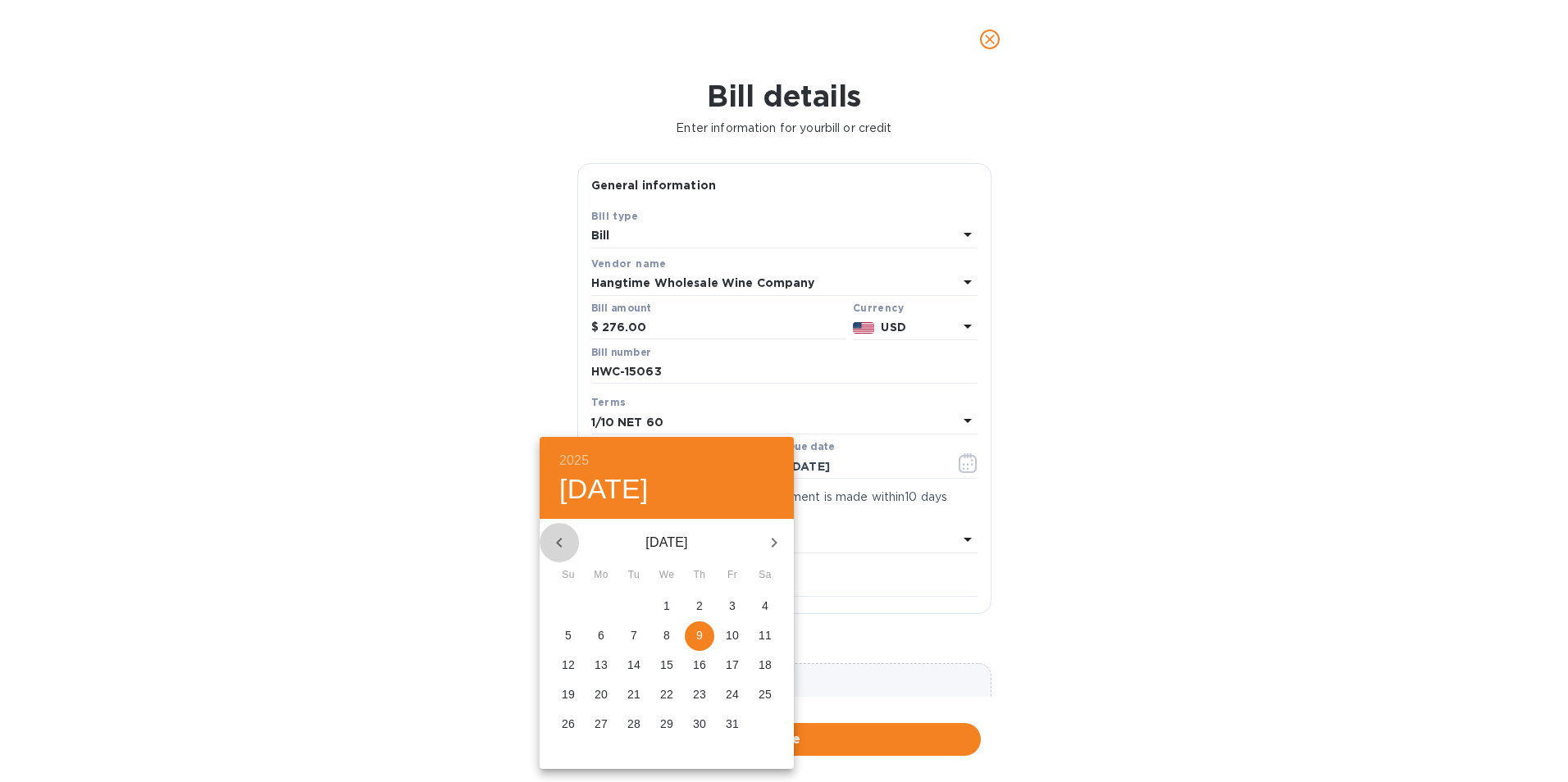
click at [564, 538] on icon "button" at bounding box center [559, 543] width 20 height 20
click at [668, 663] on p "13" at bounding box center [666, 665] width 13 height 17
type input "[DATE]"
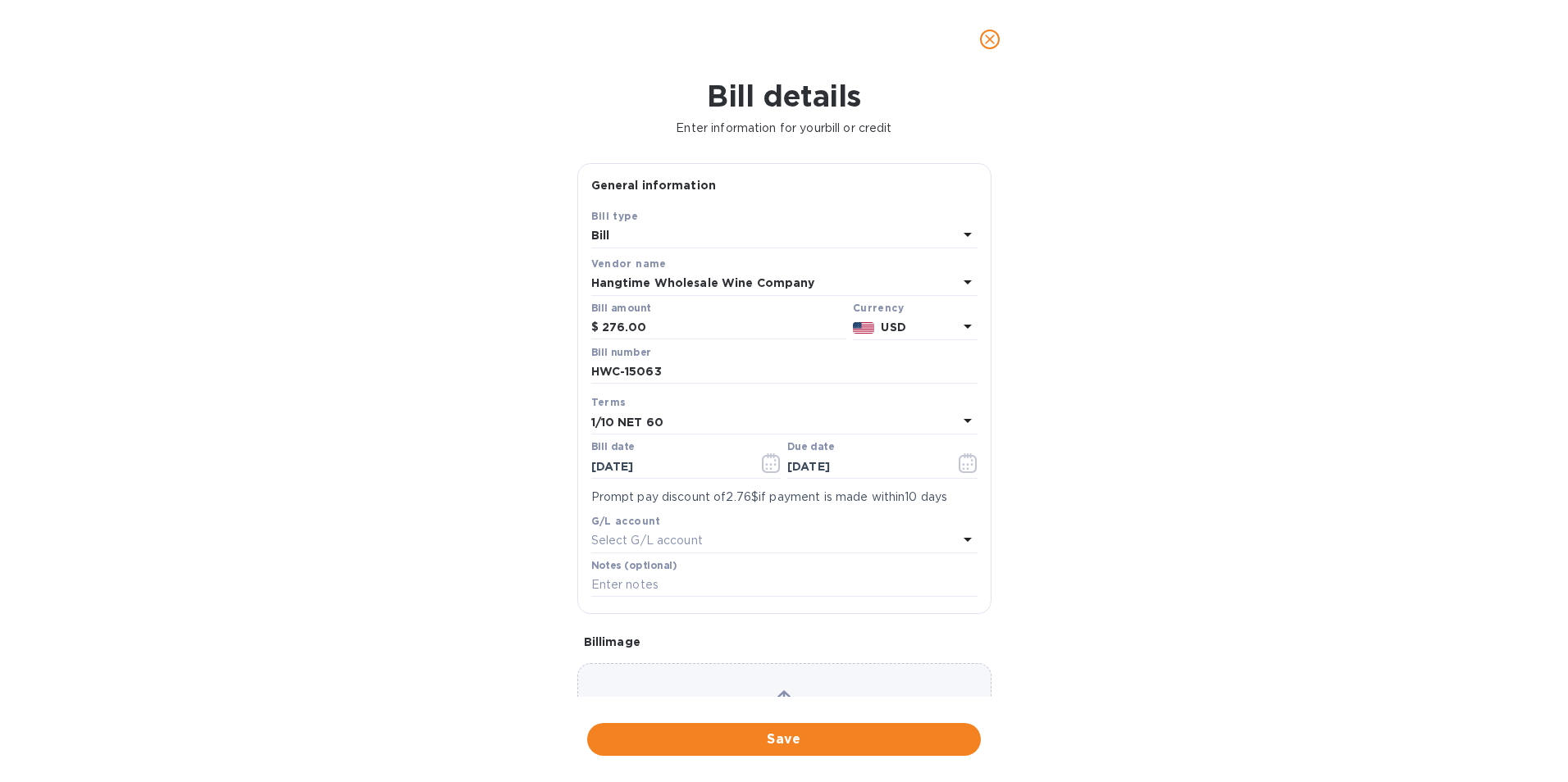
click at [652, 415] on p "1/10 NET 60" at bounding box center [627, 423] width 72 height 18
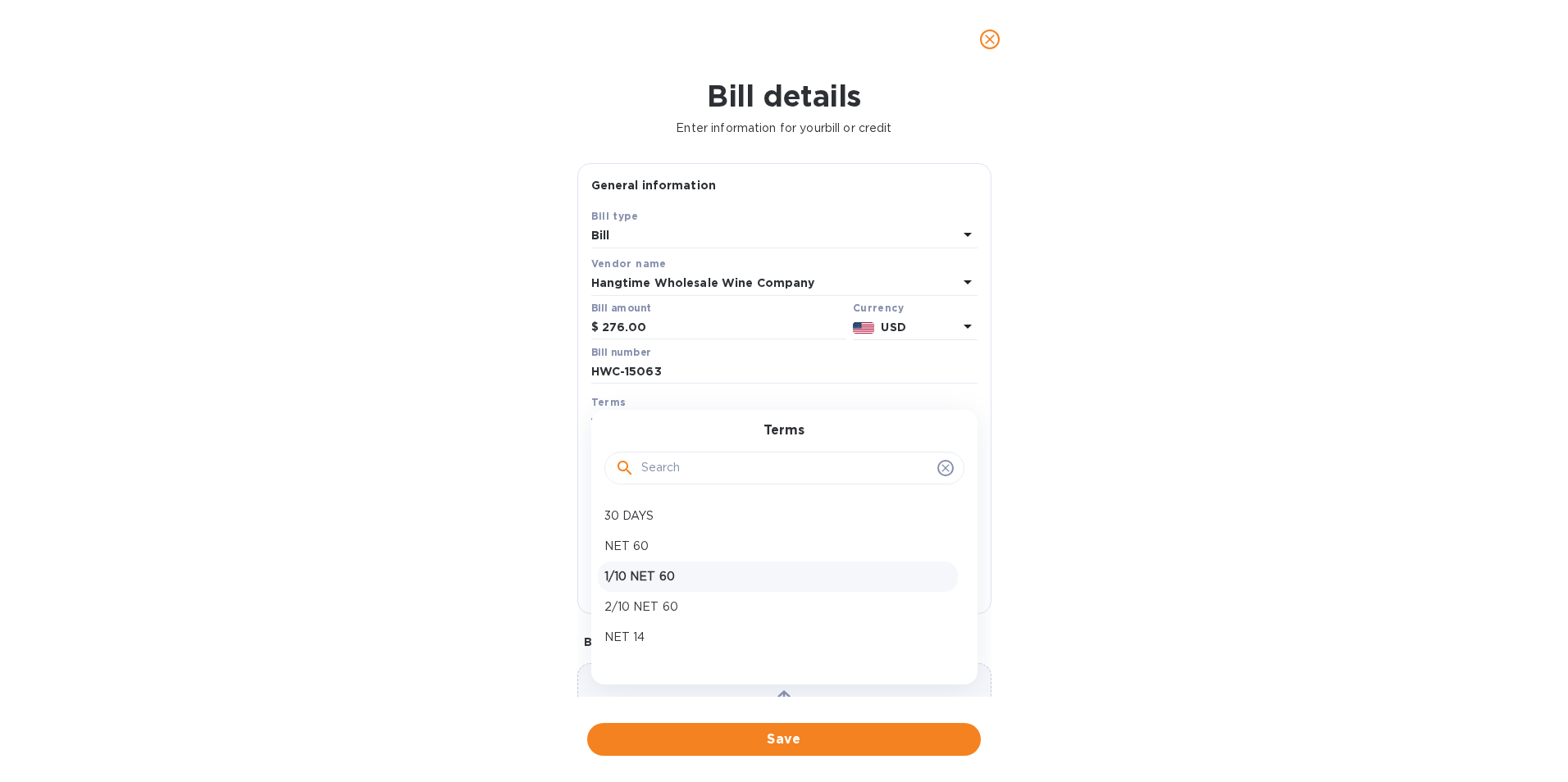
click at [652, 573] on p "1/10 NET 60" at bounding box center [777, 578] width 347 height 18
type input "[DATE]"
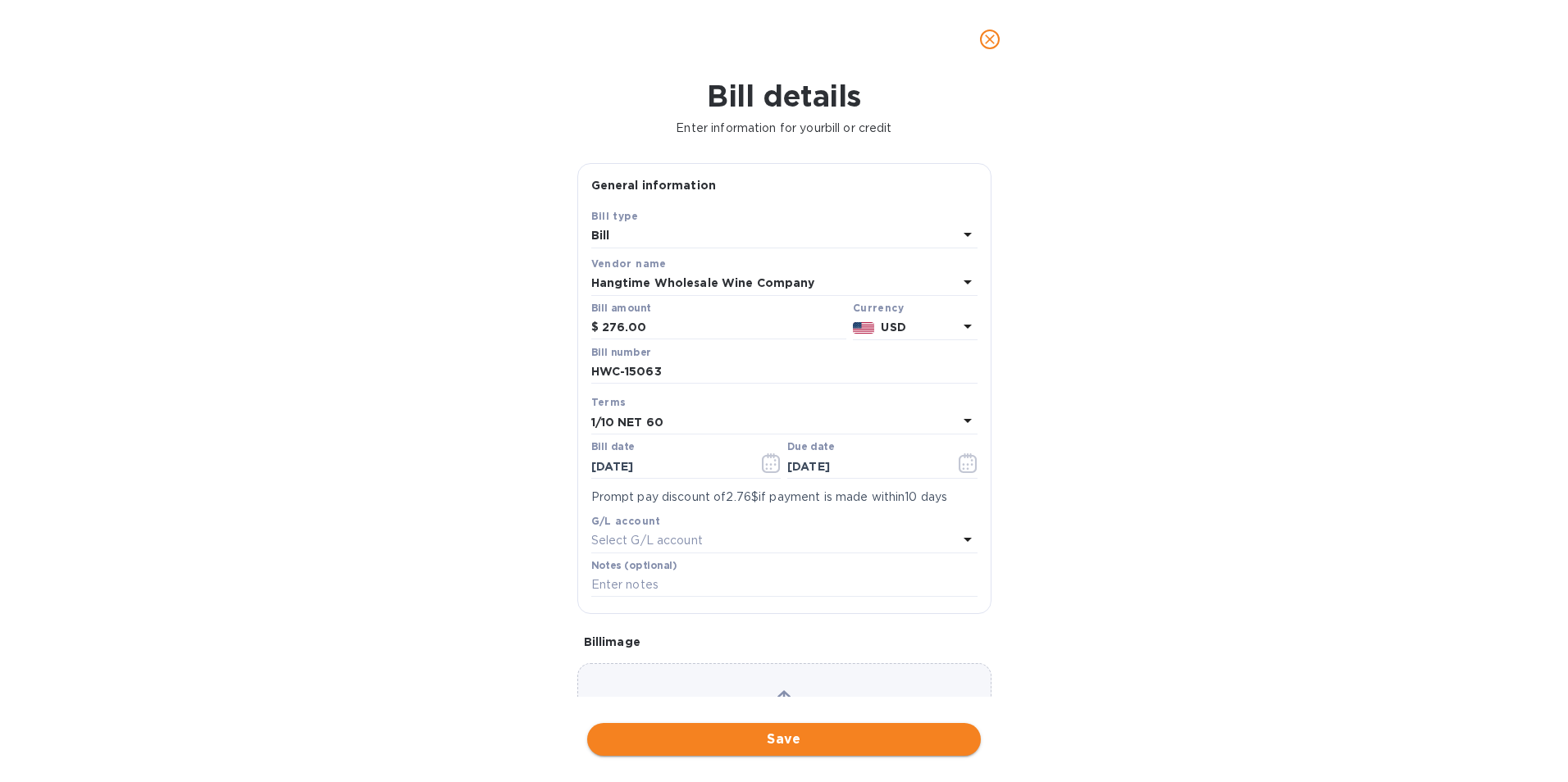
click at [727, 737] on span "Save" at bounding box center [784, 740] width 367 height 20
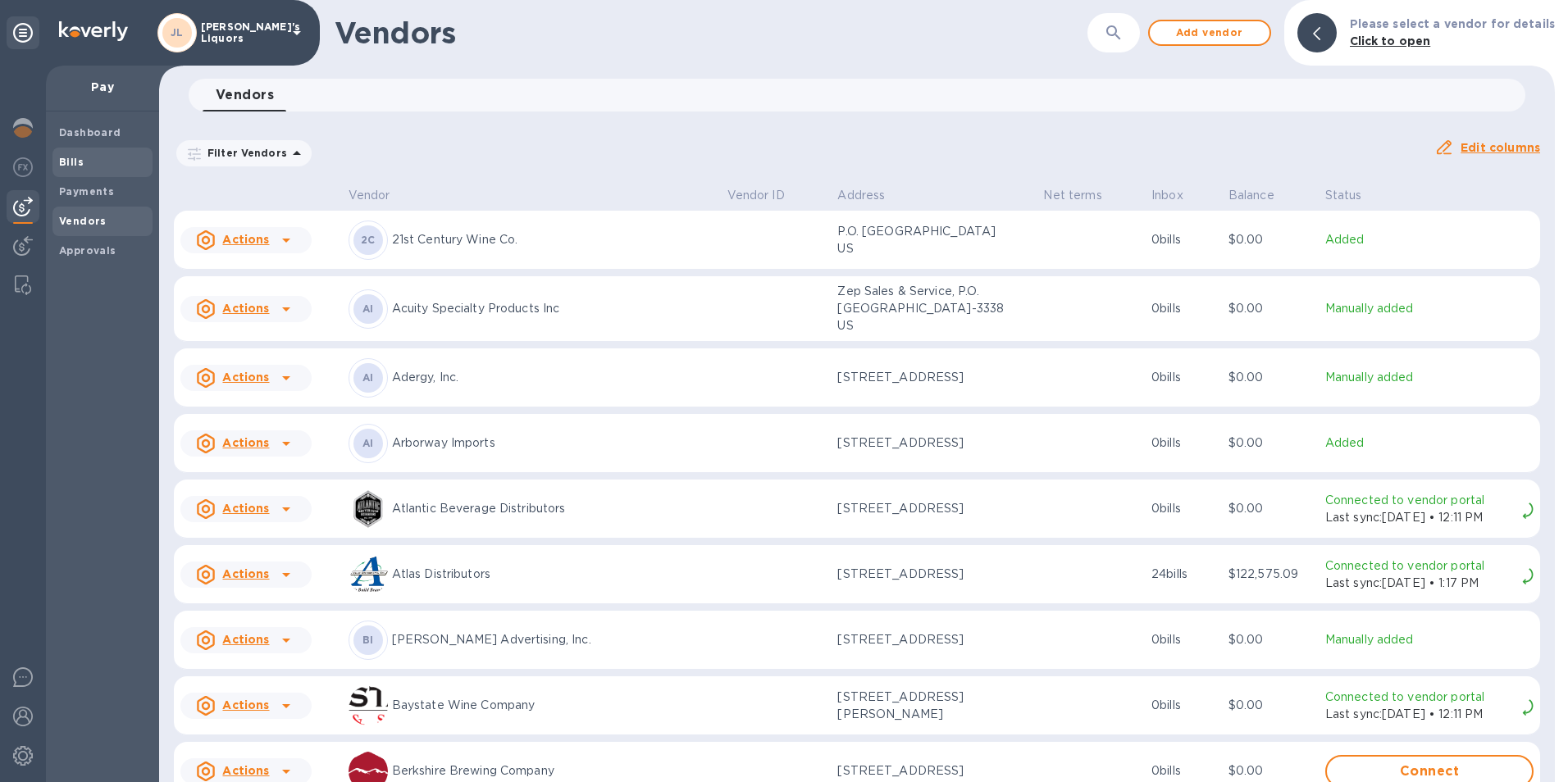
click at [91, 166] on span "Bills" at bounding box center [102, 162] width 86 height 17
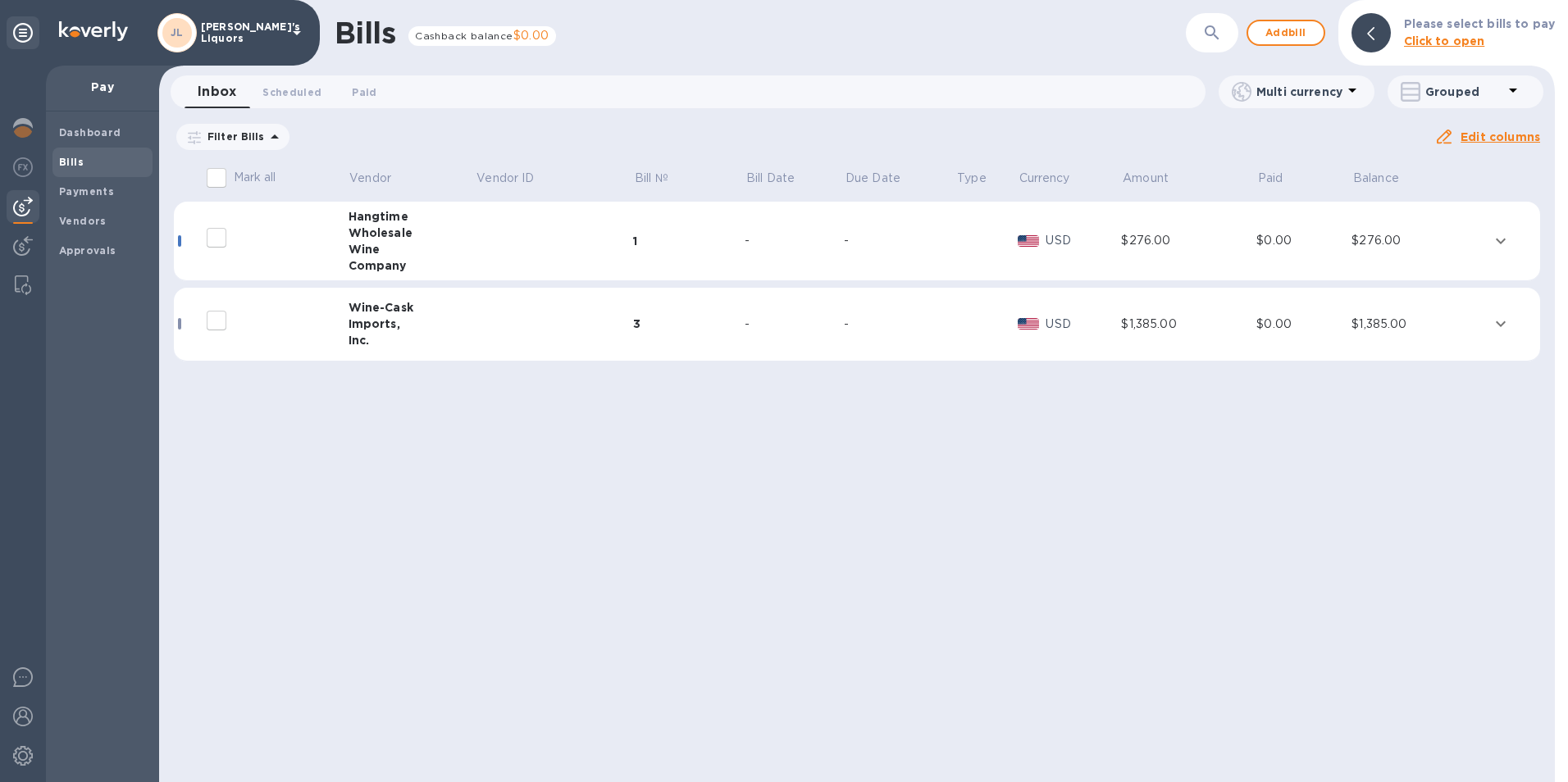
click at [375, 246] on div "Wine" at bounding box center [412, 249] width 127 height 17
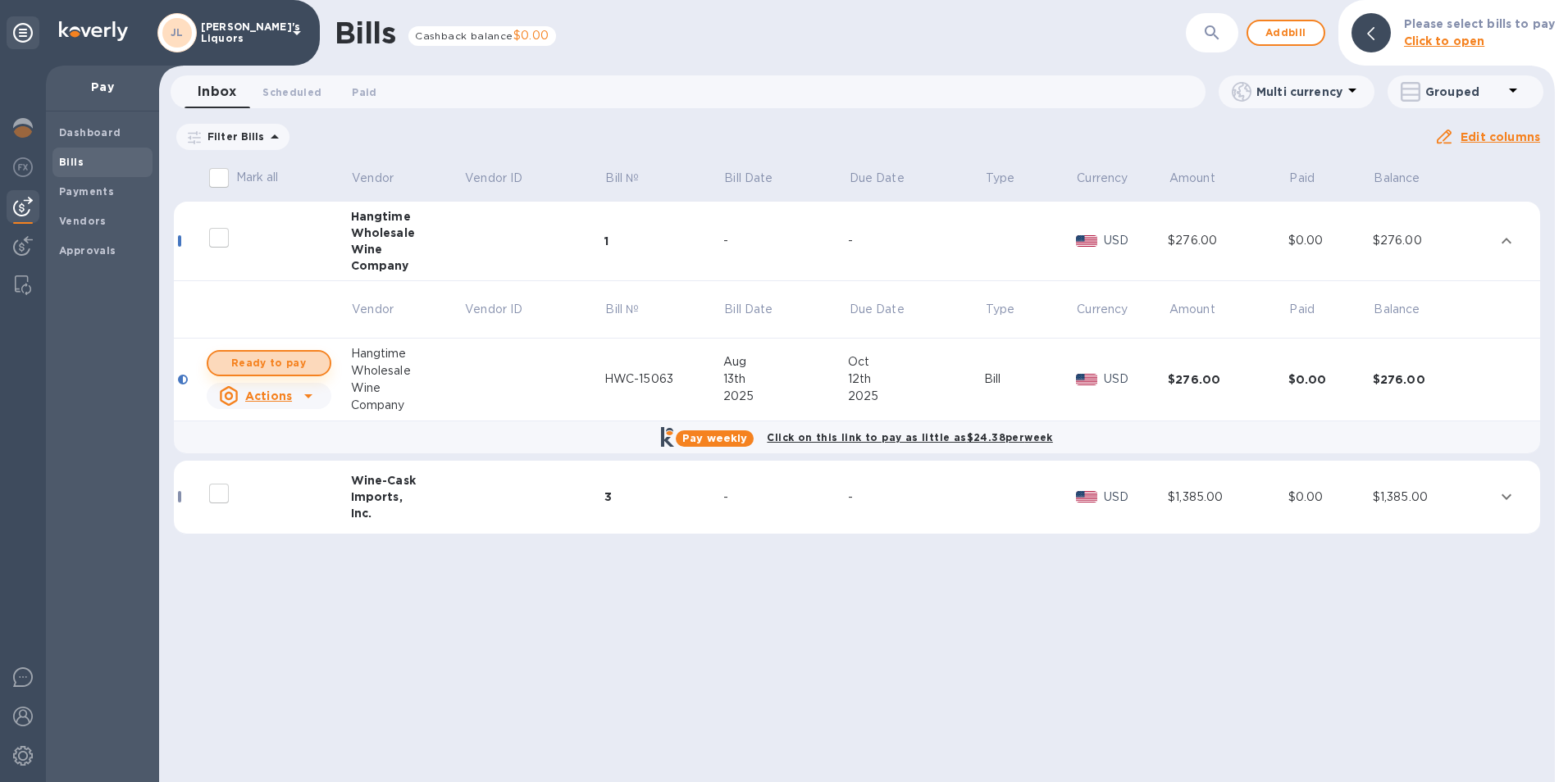
click at [273, 355] on span "Ready to pay" at bounding box center [268, 363] width 95 height 20
checkbox input "true"
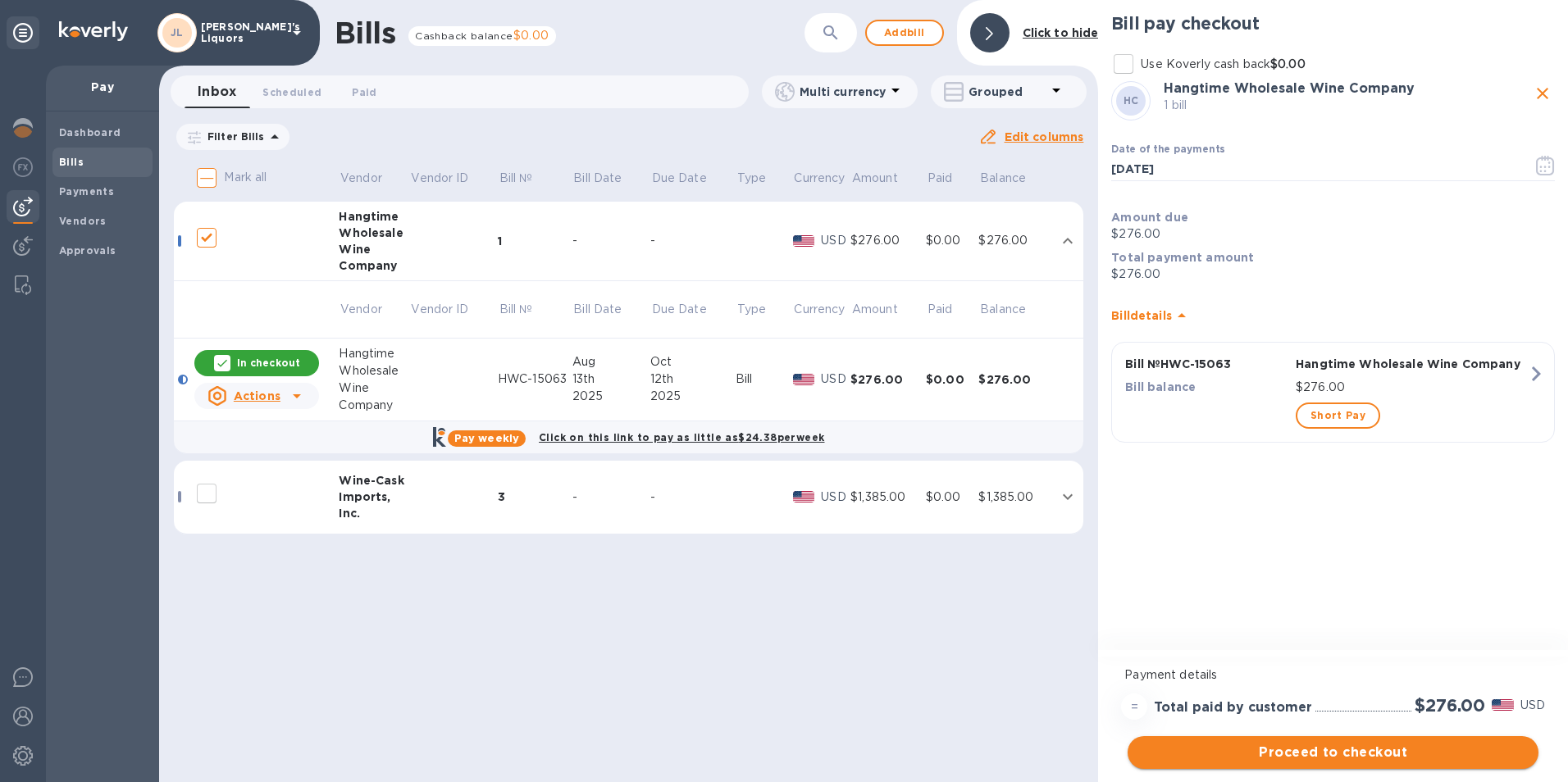
click at [1359, 754] on span "Proceed to checkout" at bounding box center [1333, 753] width 385 height 20
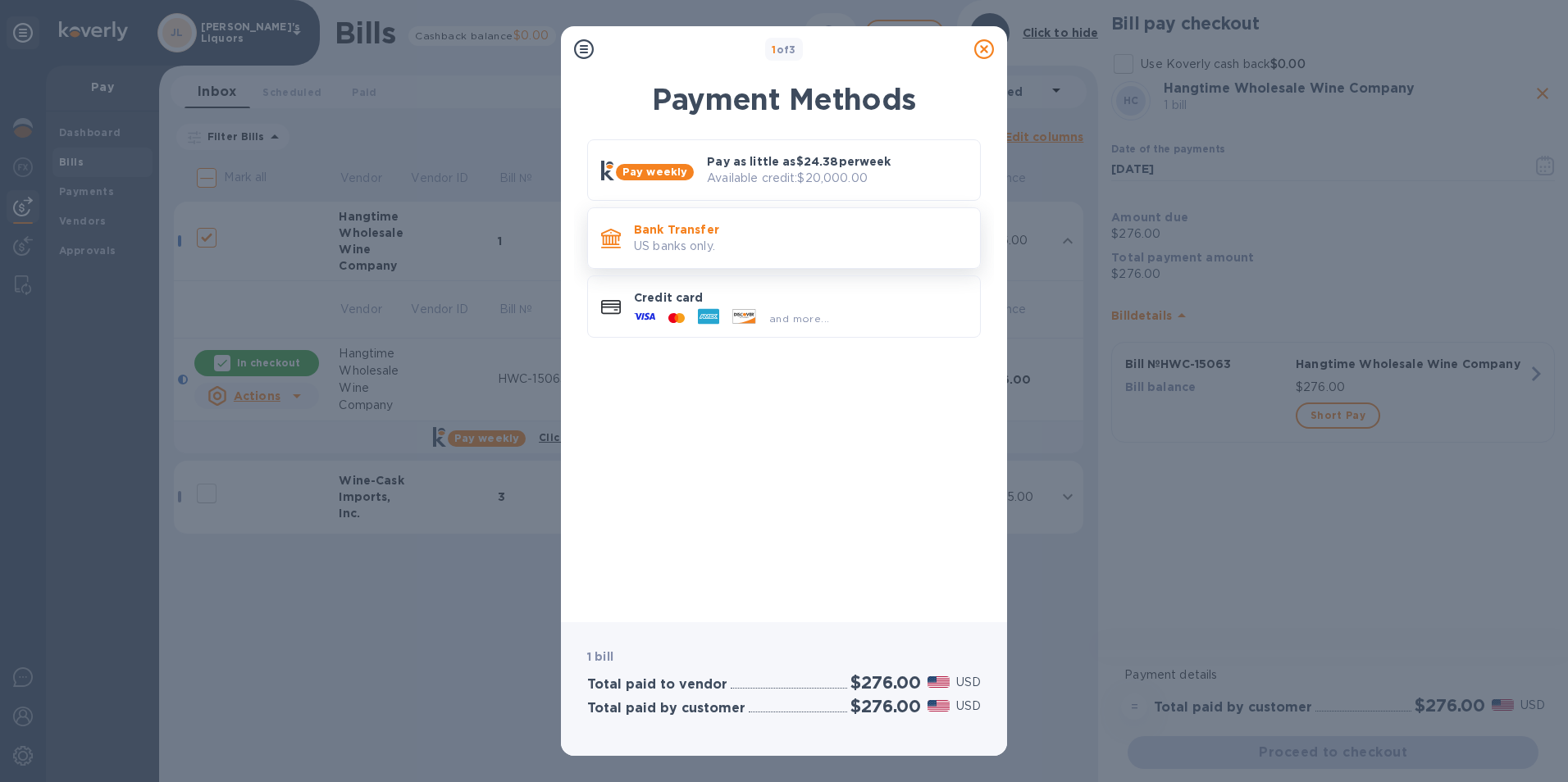
click at [623, 226] on div at bounding box center [610, 238] width 32 height 32
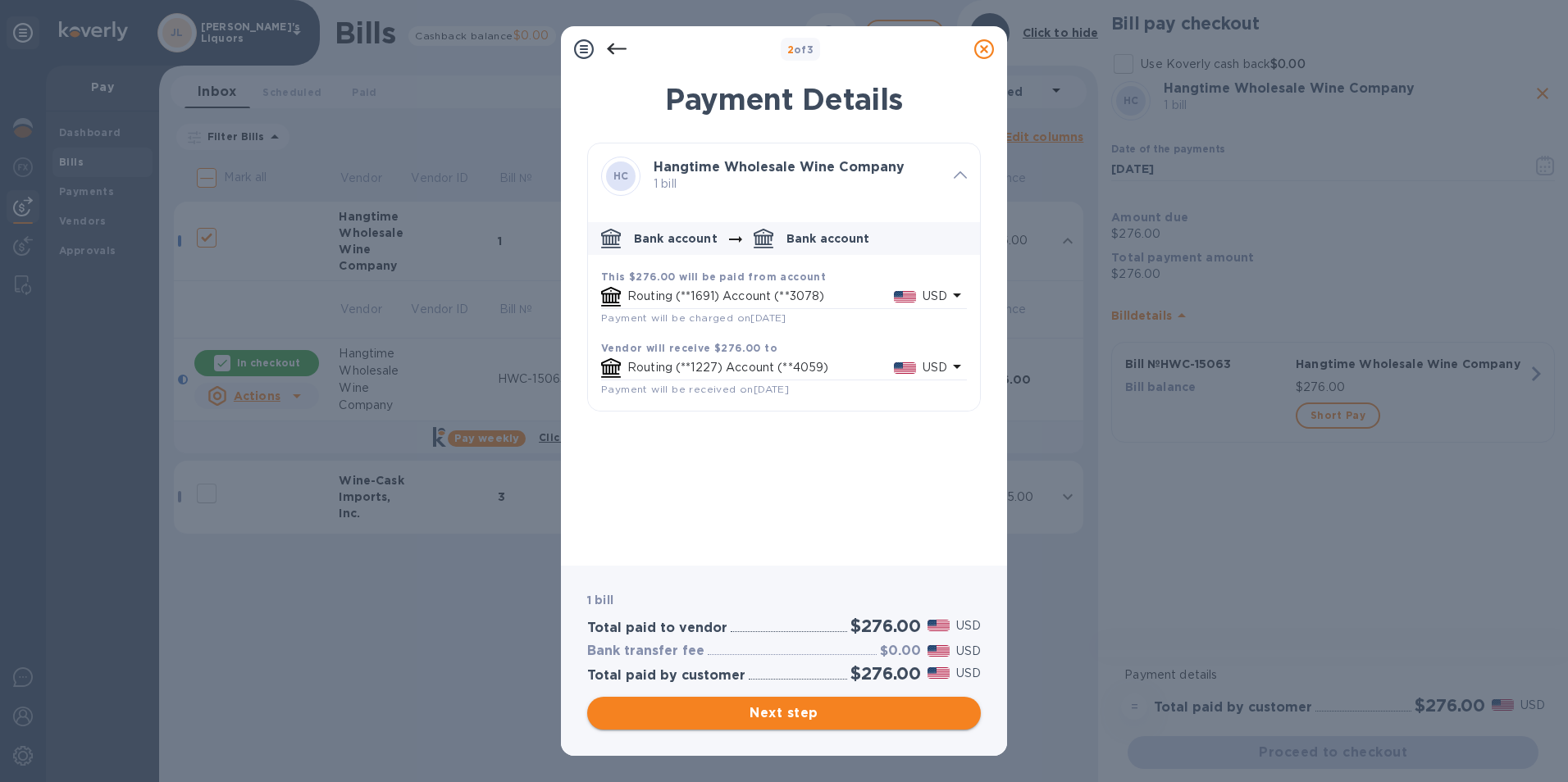
click at [804, 711] on span "Next step" at bounding box center [784, 713] width 367 height 20
